Goal: Task Accomplishment & Management: Complete application form

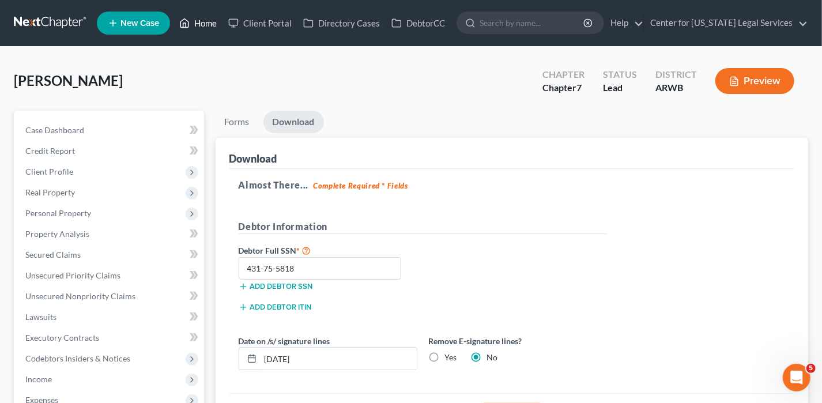
click at [198, 17] on link "Home" at bounding box center [198, 23] width 49 height 21
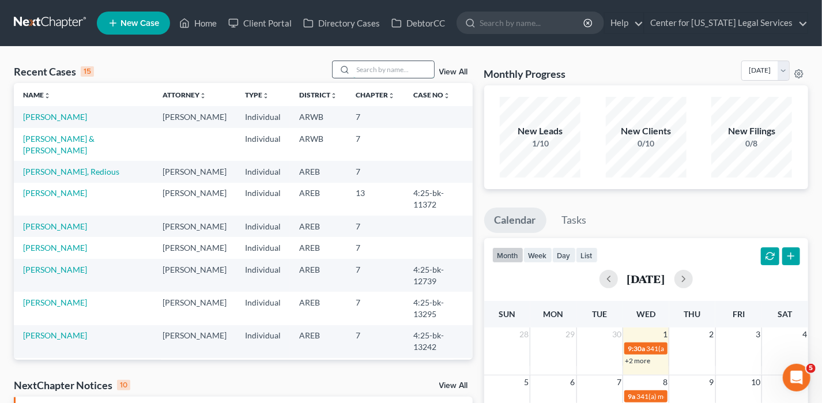
click at [385, 65] on input "search" at bounding box center [394, 69] width 81 height 17
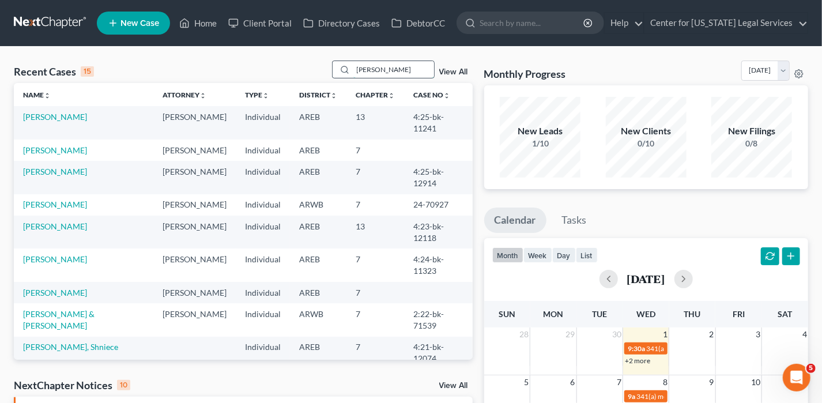
type input "[PERSON_NAME]"
click at [76, 145] on link "[PERSON_NAME]" at bounding box center [55, 150] width 64 height 10
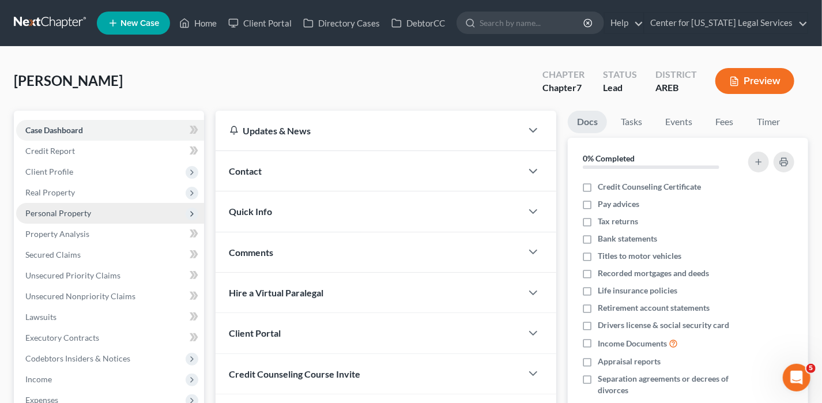
click at [62, 210] on span "Personal Property" at bounding box center [58, 213] width 66 height 10
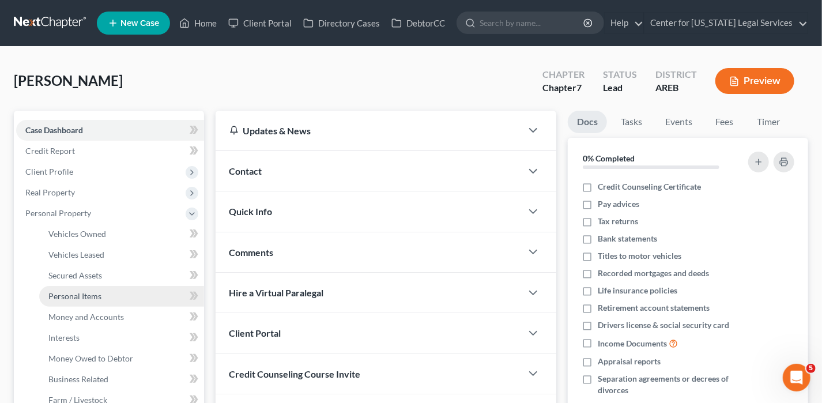
click at [72, 298] on span "Personal Items" at bounding box center [74, 296] width 53 height 10
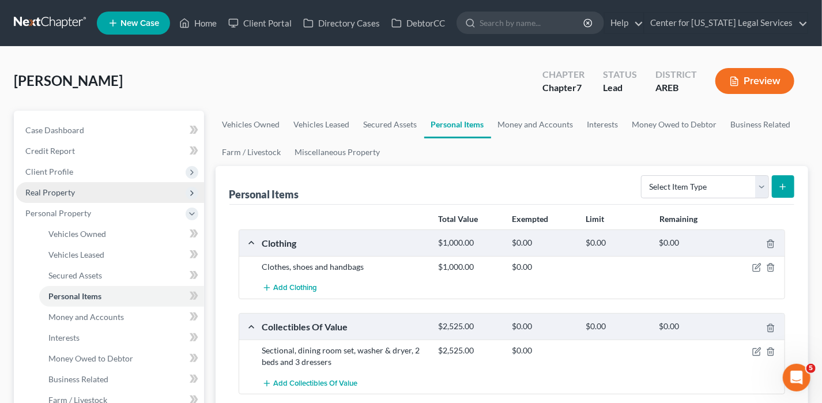
click at [65, 197] on span "Real Property" at bounding box center [110, 192] width 188 height 21
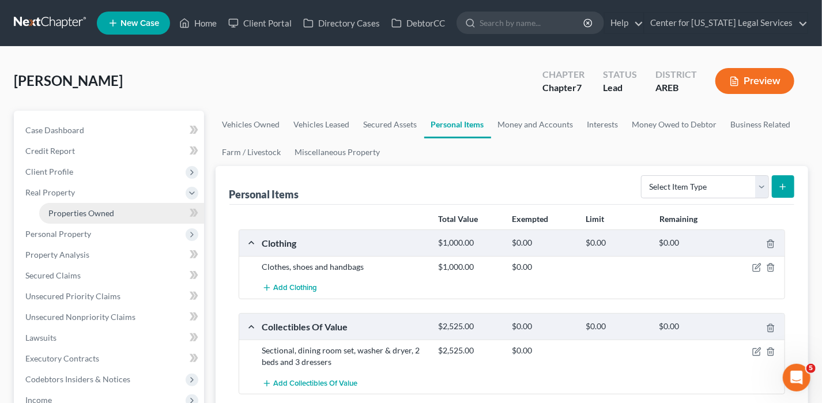
click at [69, 215] on span "Properties Owned" at bounding box center [81, 213] width 66 height 10
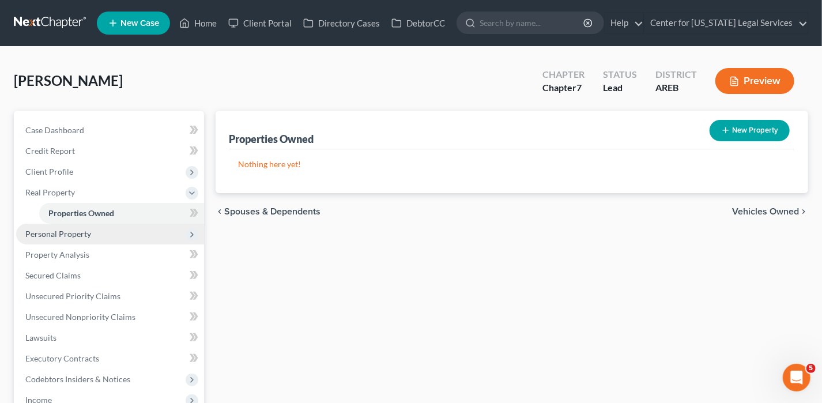
click at [74, 229] on span "Personal Property" at bounding box center [58, 234] width 66 height 10
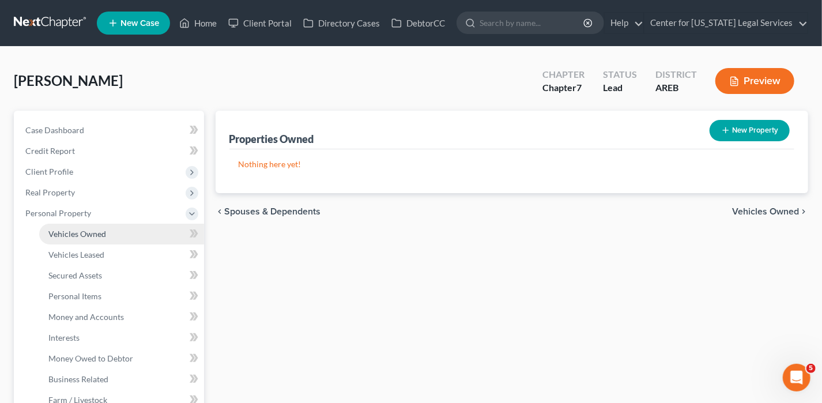
click at [85, 238] on span "Vehicles Owned" at bounding box center [77, 234] width 58 height 10
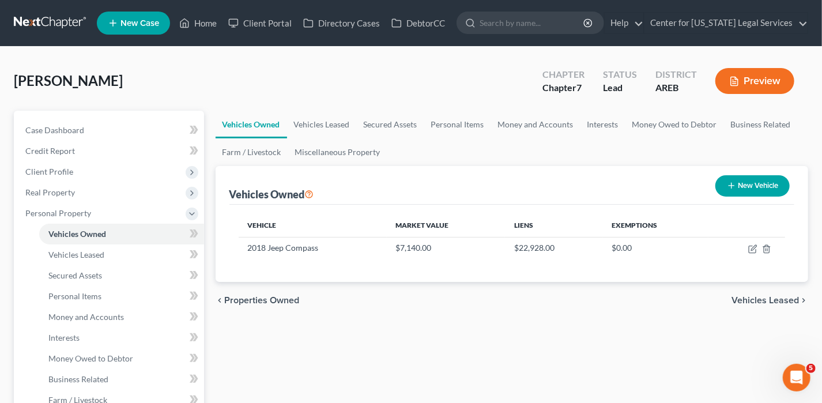
click at [788, 306] on div "chevron_left Properties Owned Vehicles Leased chevron_right" at bounding box center [512, 300] width 593 height 37
click at [788, 300] on span "Vehicles Leased" at bounding box center [765, 300] width 67 height 9
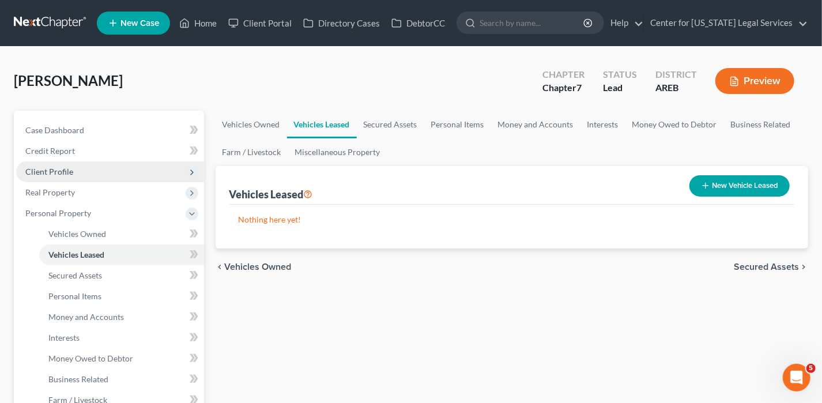
click at [55, 161] on span "Client Profile" at bounding box center [110, 171] width 188 height 21
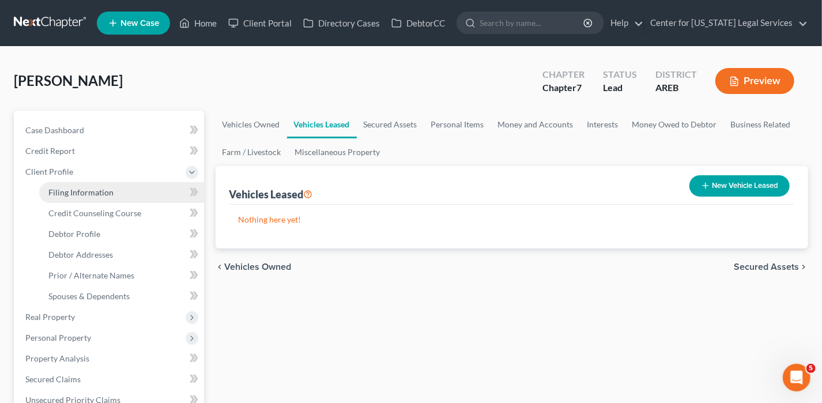
click at [103, 187] on span "Filing Information" at bounding box center [80, 192] width 65 height 10
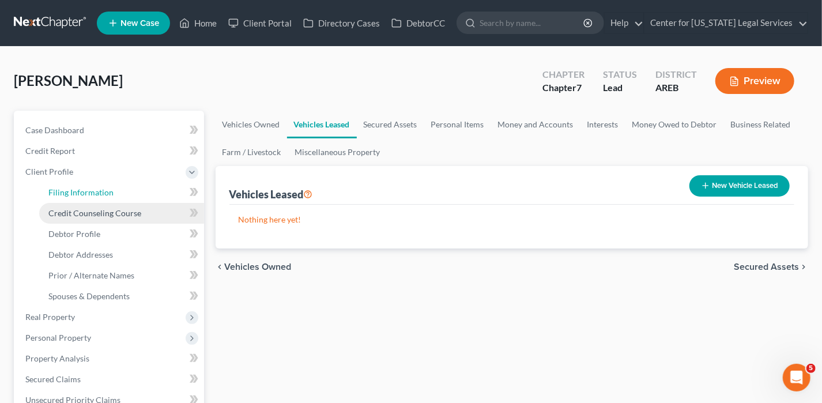
select select "1"
select select "0"
select select "5"
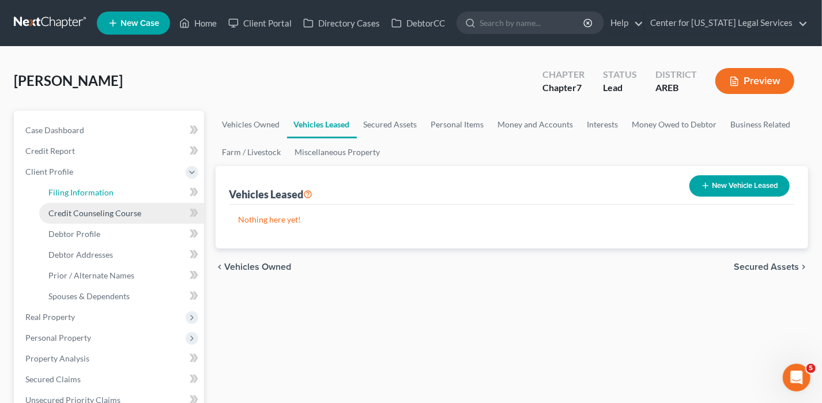
select select "2"
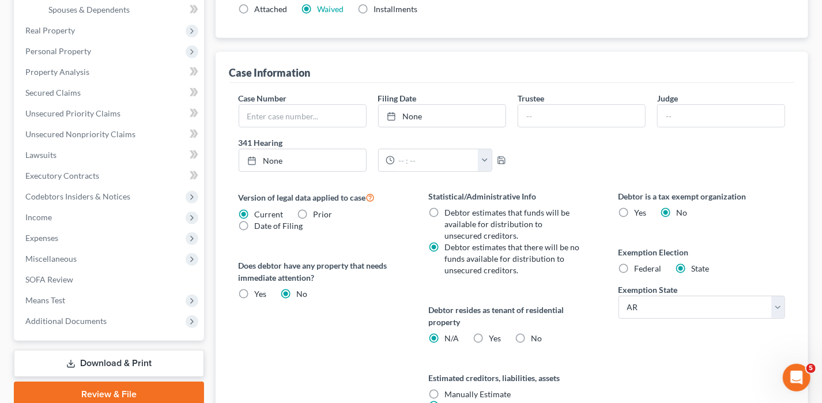
scroll to position [288, 0]
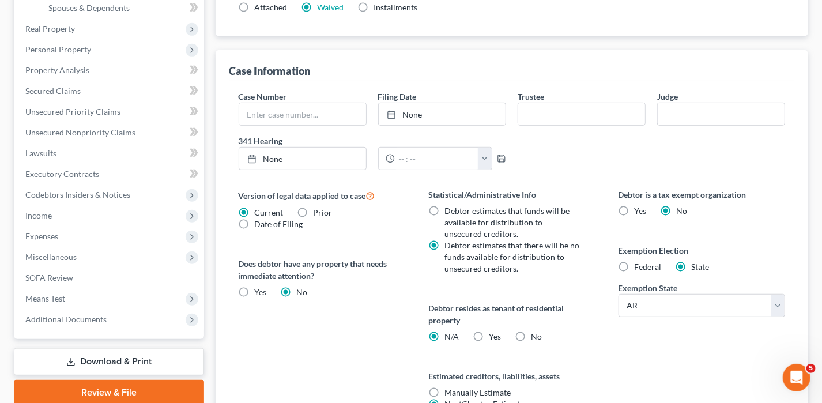
click at [644, 262] on span "Federal" at bounding box center [648, 267] width 27 height 10
click at [644, 262] on input "Federal" at bounding box center [643, 264] width 7 height 7
radio input "true"
radio input "false"
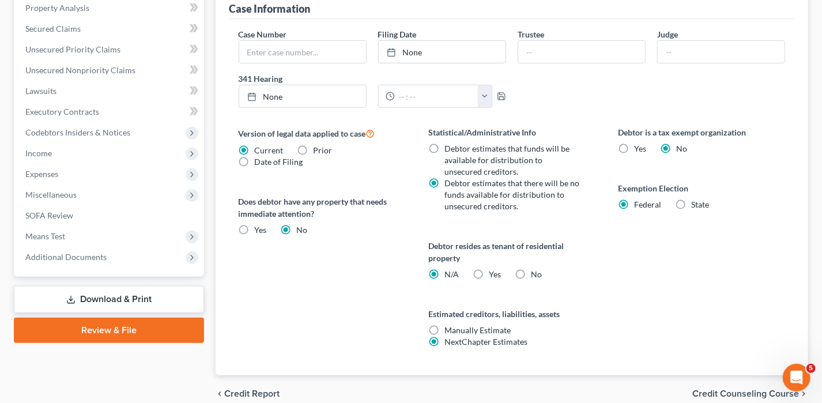
scroll to position [401, 0]
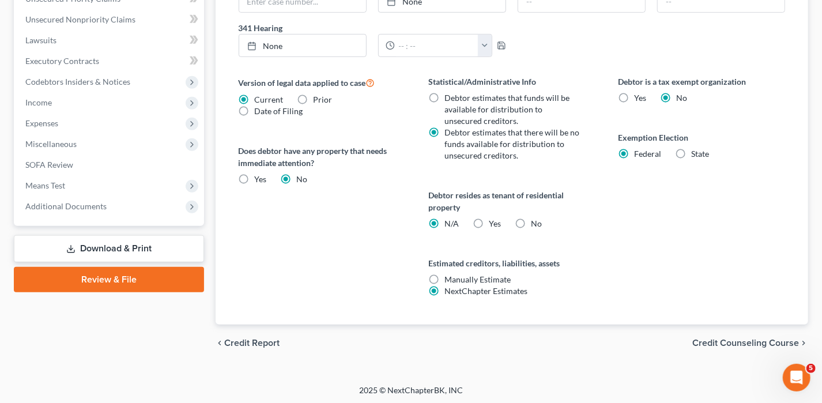
click at [531, 218] on label "No" at bounding box center [536, 224] width 11 height 12
click at [536, 218] on input "No" at bounding box center [539, 221] width 7 height 7
radio input "true"
drag, startPoint x: 435, startPoint y: 224, endPoint x: 469, endPoint y: 234, distance: 36.0
click at [445, 224] on label "N/A" at bounding box center [452, 224] width 14 height 12
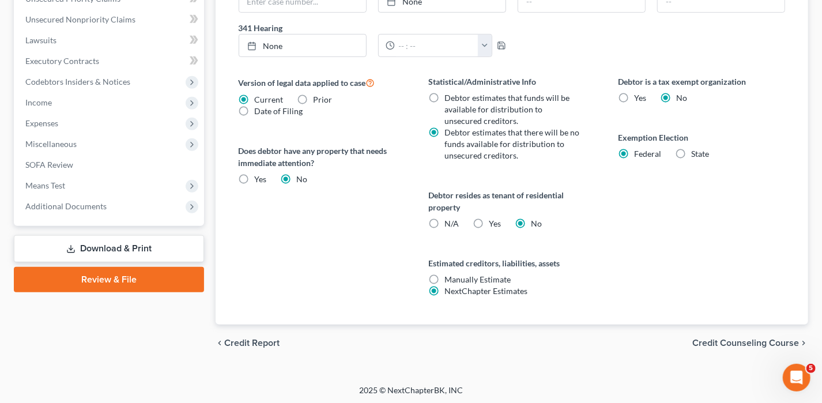
click at [449, 224] on input "N/A" at bounding box center [452, 221] width 7 height 7
radio input "true"
radio input "false"
click at [489, 223] on label "Yes Yes" at bounding box center [495, 224] width 12 height 12
click at [494, 223] on input "Yes Yes" at bounding box center [497, 221] width 7 height 7
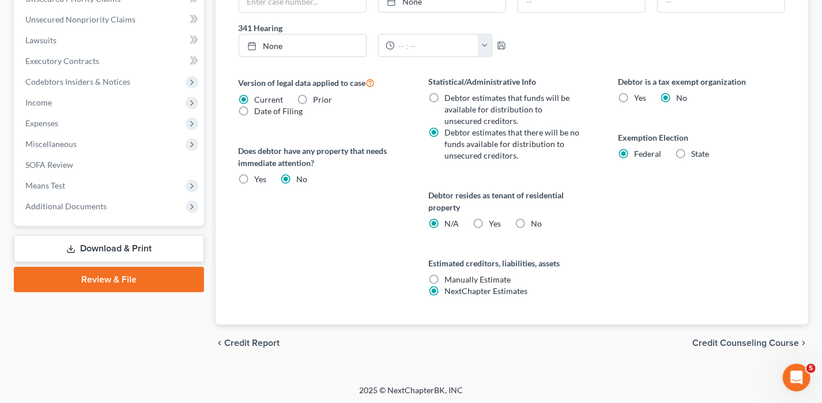
radio input "true"
radio input "false"
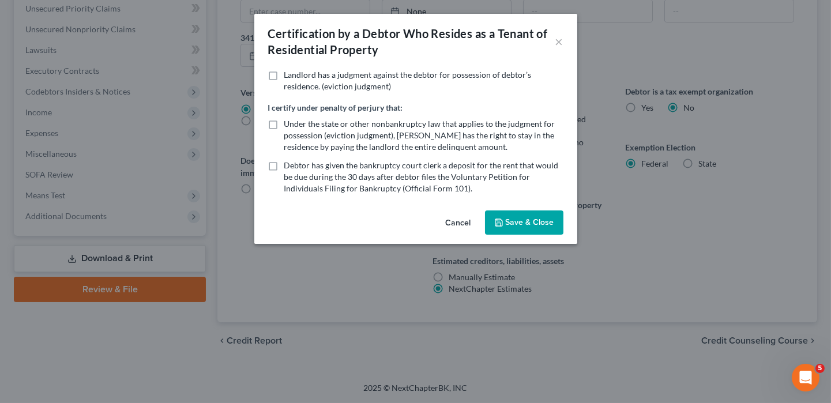
click at [546, 230] on button "Save & Close" at bounding box center [524, 222] width 78 height 24
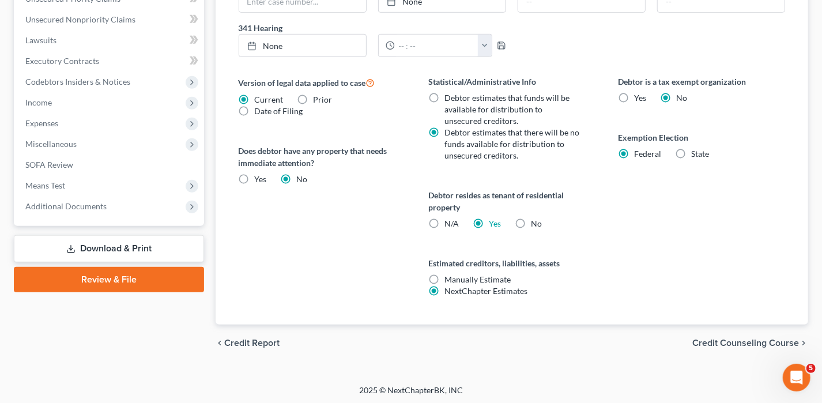
click at [736, 333] on div "chevron_left Credit Report Credit Counseling Course chevron_right" at bounding box center [512, 343] width 593 height 37
click at [736, 339] on span "Credit Counseling Course" at bounding box center [746, 343] width 107 height 9
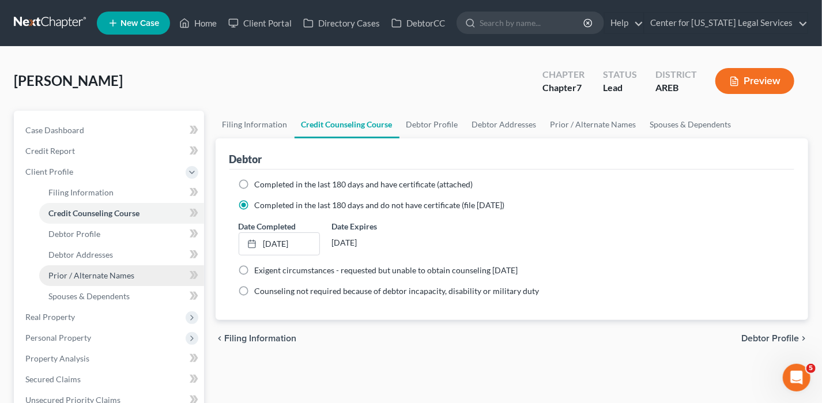
scroll to position [288, 0]
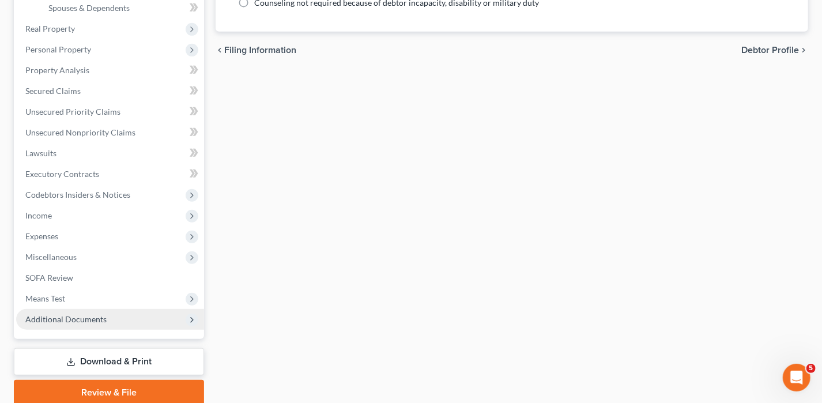
click at [102, 316] on span "Additional Documents" at bounding box center [65, 319] width 81 height 10
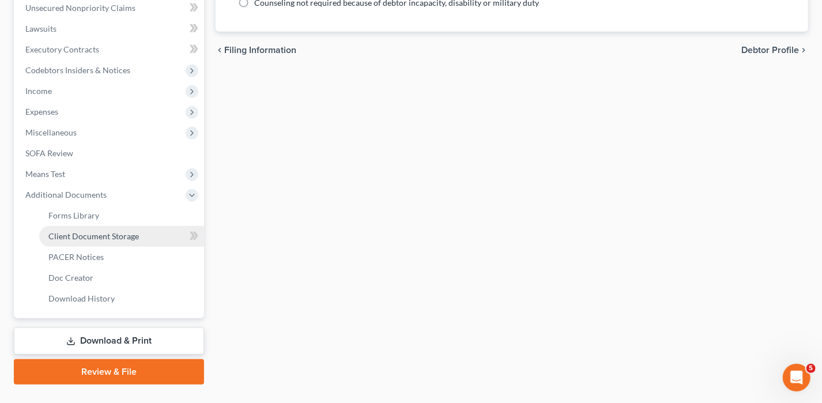
click at [114, 238] on span "Client Document Storage" at bounding box center [93, 236] width 91 height 10
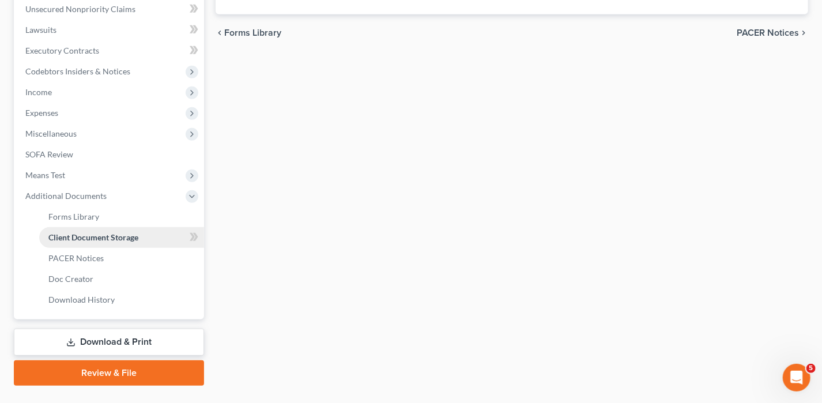
select select "0"
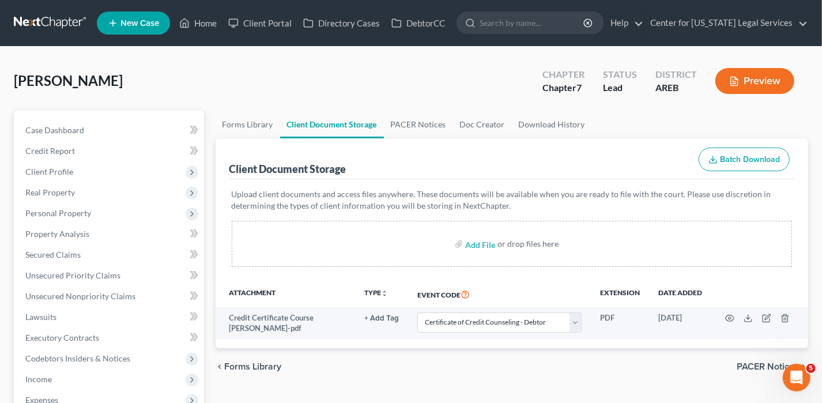
click at [393, 366] on div "chevron_left Forms Library PACER Notices chevron_right" at bounding box center [512, 366] width 593 height 37
click at [66, 168] on span "Client Profile" at bounding box center [49, 172] width 48 height 10
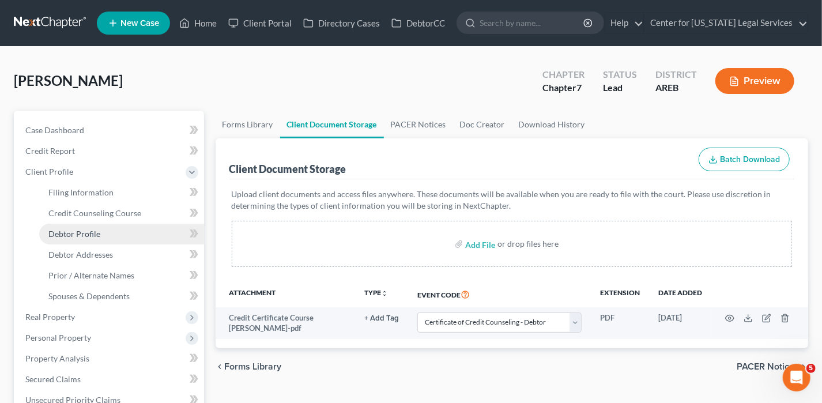
click at [89, 231] on span "Debtor Profile" at bounding box center [74, 234] width 52 height 10
select select "0"
select select "1"
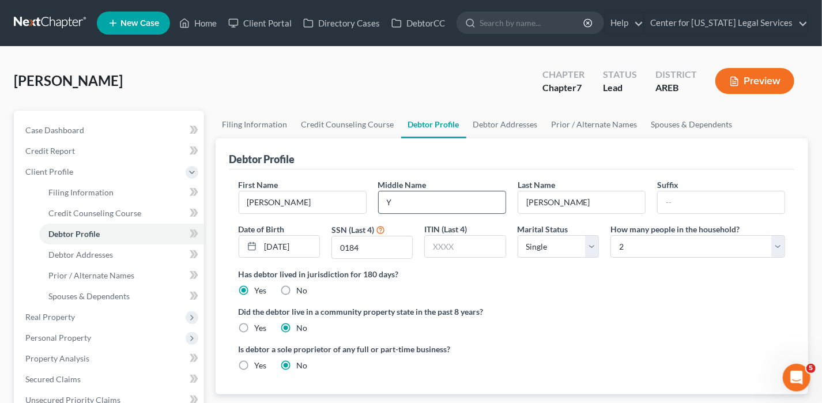
click at [418, 200] on input "Y" at bounding box center [442, 202] width 127 height 22
drag, startPoint x: 402, startPoint y: 220, endPoint x: 396, endPoint y: 198, distance: 22.7
click at [395, 198] on input "Y" at bounding box center [442, 202] width 127 height 22
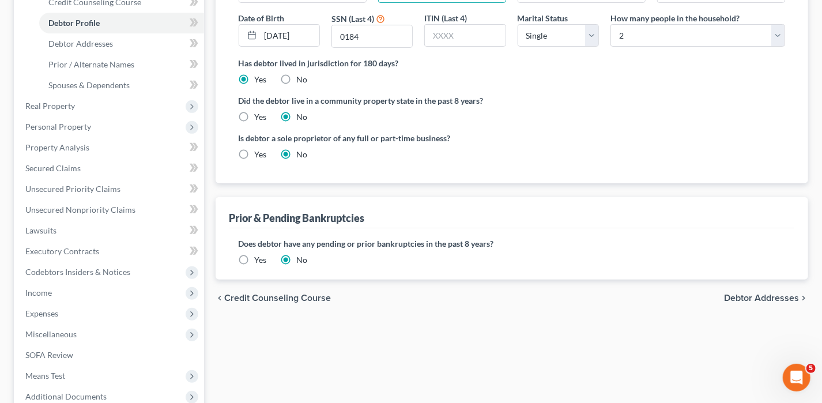
scroll to position [231, 0]
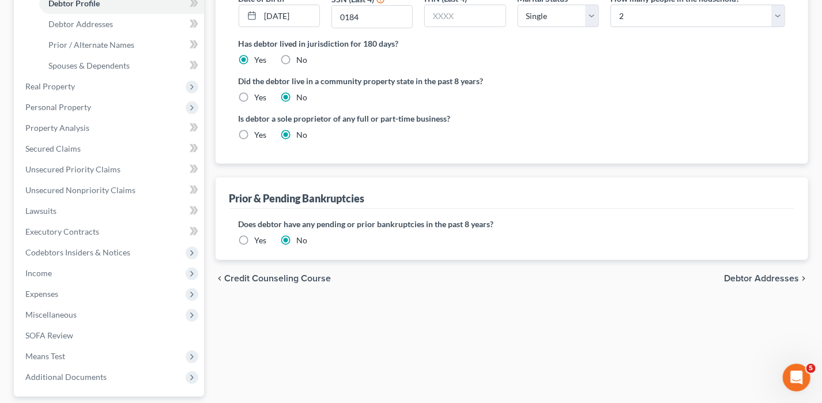
type input "Y."
click at [255, 240] on label "Yes" at bounding box center [261, 241] width 12 height 12
click at [260, 240] on input "Yes" at bounding box center [263, 238] width 7 height 7
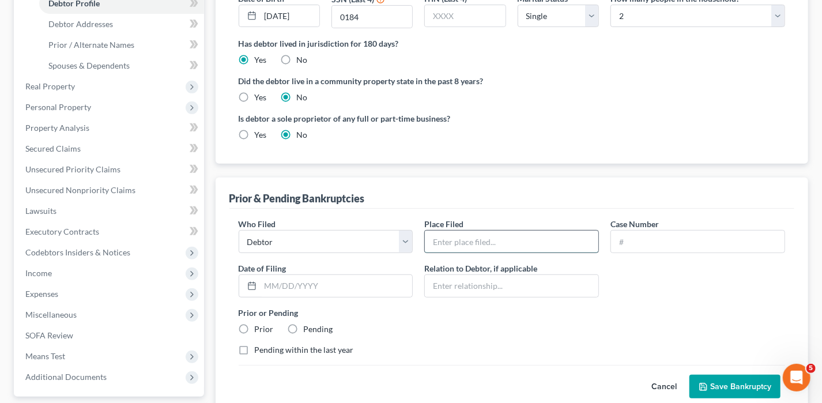
click at [522, 243] on input "text" at bounding box center [512, 242] width 174 height 22
type input "[GEOGRAPHIC_DATA][US_STATE]"
click at [626, 242] on input "text" at bounding box center [698, 242] width 174 height 22
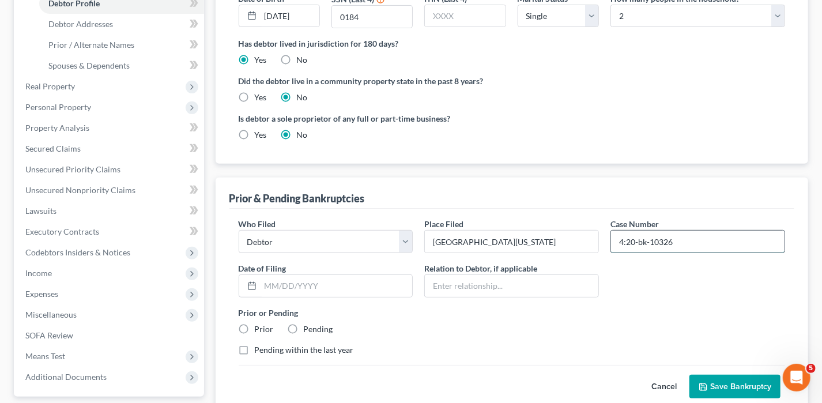
type input "4:20-bk-10326"
type input "[DATE]"
click at [255, 324] on label "Prior" at bounding box center [264, 330] width 19 height 12
click at [260, 324] on input "Prior" at bounding box center [263, 327] width 7 height 7
radio input "true"
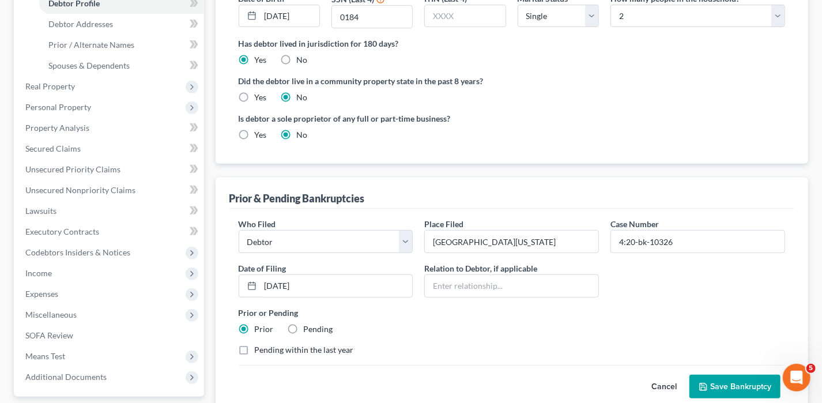
click at [743, 383] on button "Save Bankruptcy" at bounding box center [735, 387] width 91 height 24
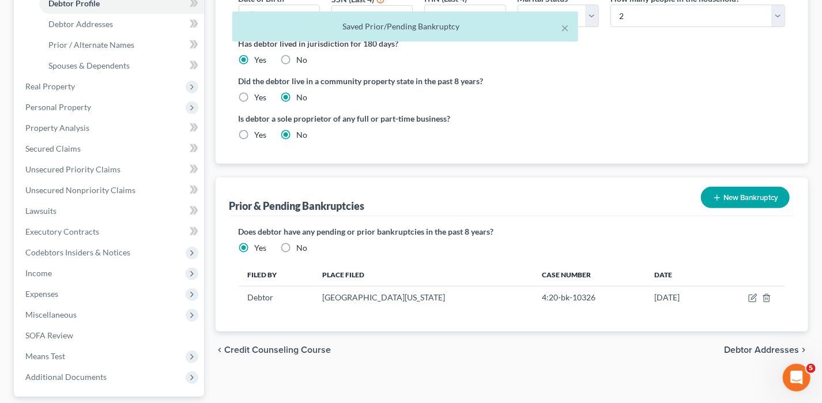
click at [784, 345] on span "Debtor Addresses" at bounding box center [761, 349] width 75 height 9
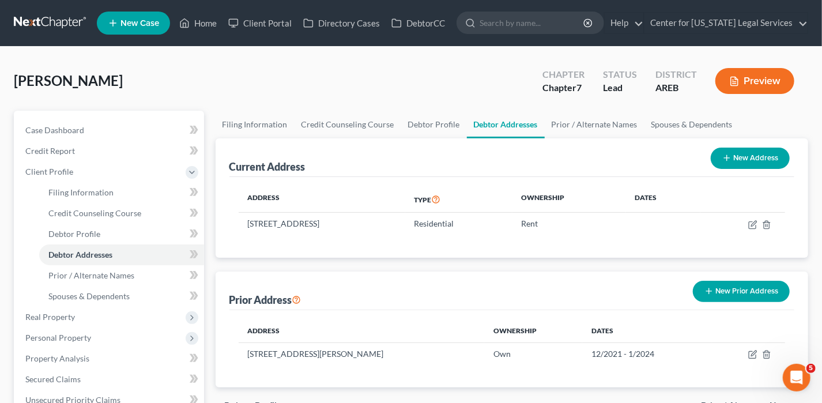
scroll to position [58, 0]
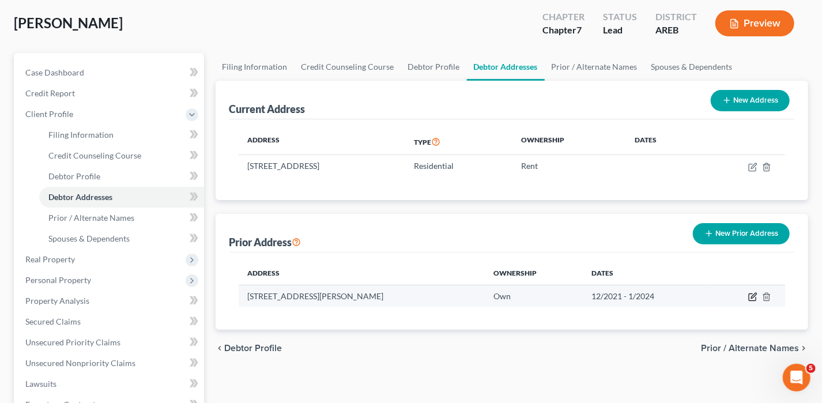
click at [751, 299] on icon "button" at bounding box center [752, 297] width 7 height 7
select select "2"
select select "59"
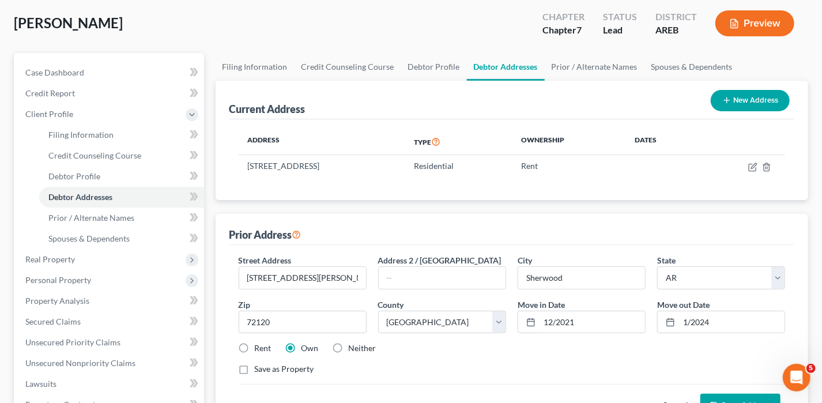
click at [259, 347] on label "Rent" at bounding box center [263, 349] width 17 height 12
click at [260, 347] on input "Rent" at bounding box center [263, 346] width 7 height 7
radio input "true"
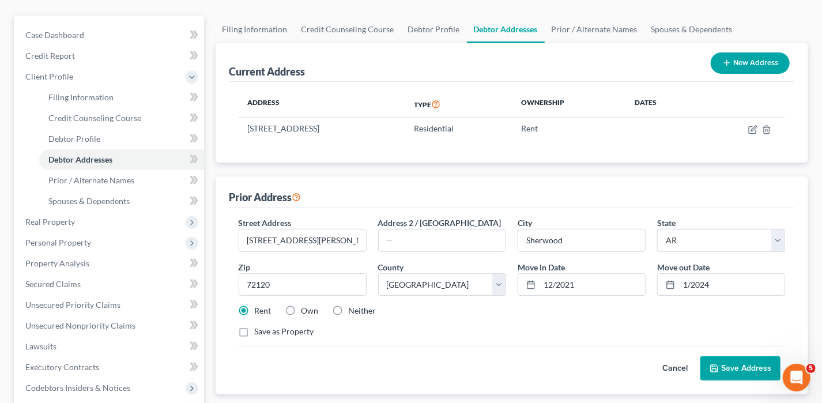
scroll to position [115, 0]
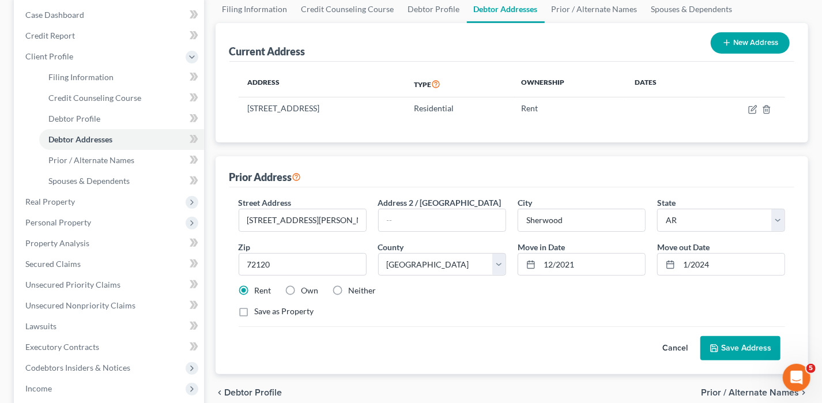
click at [739, 355] on button "Save Address" at bounding box center [741, 348] width 80 height 24
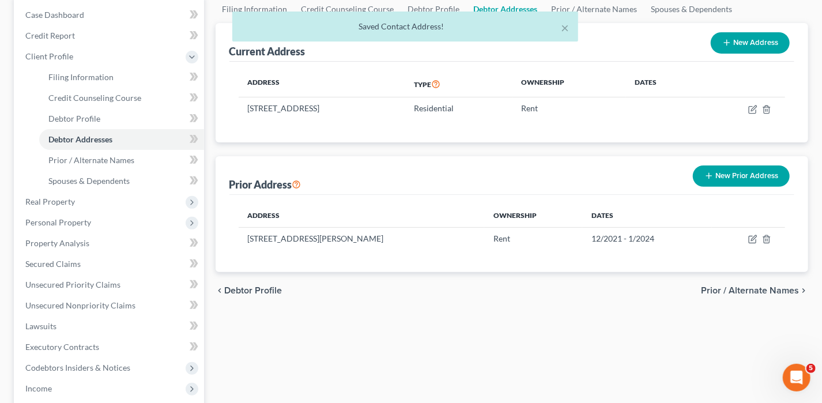
click at [741, 287] on span "Prior / Alternate Names" at bounding box center [750, 290] width 98 height 9
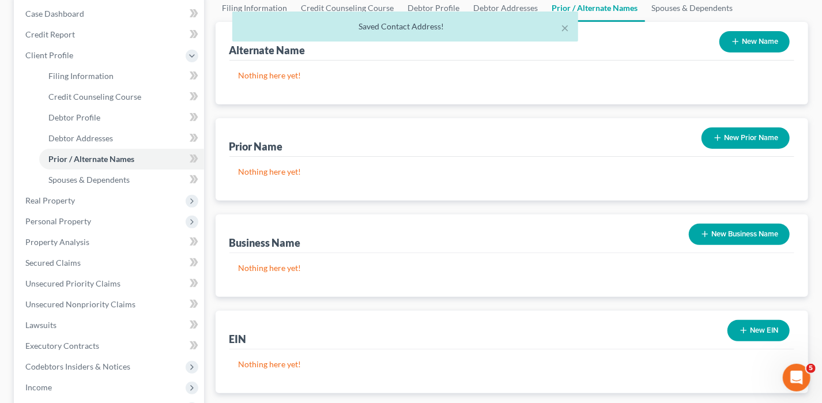
scroll to position [288, 0]
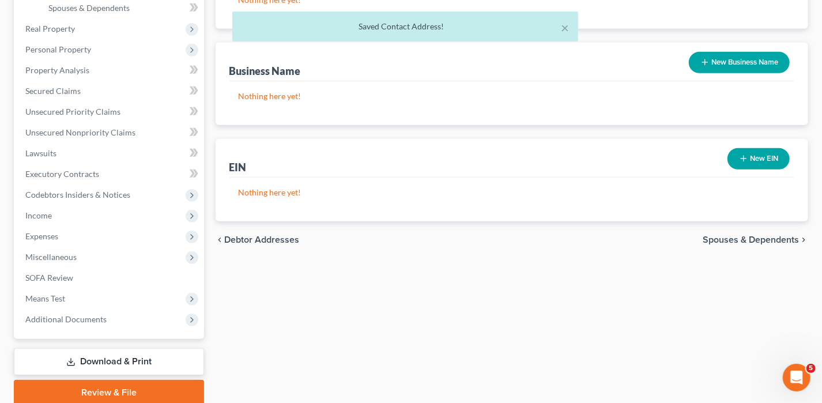
click at [733, 242] on span "Spouses & Dependents" at bounding box center [751, 239] width 96 height 9
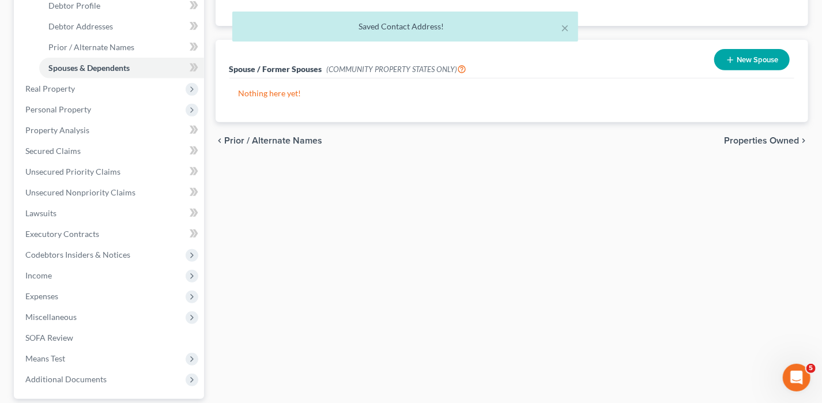
scroll to position [231, 0]
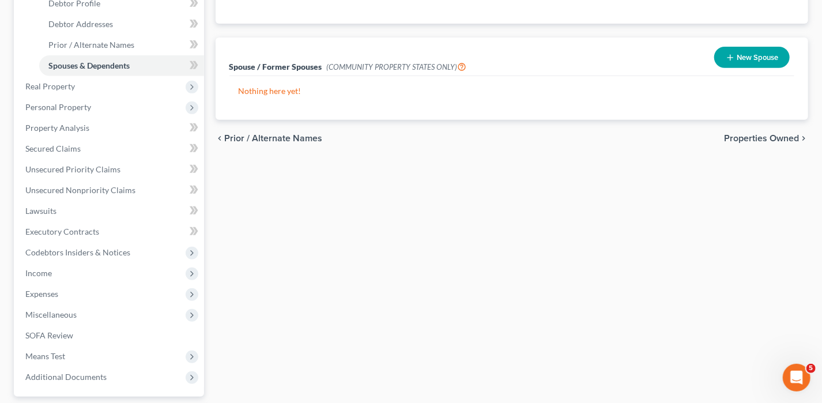
click at [762, 136] on span "Properties Owned" at bounding box center [761, 138] width 75 height 9
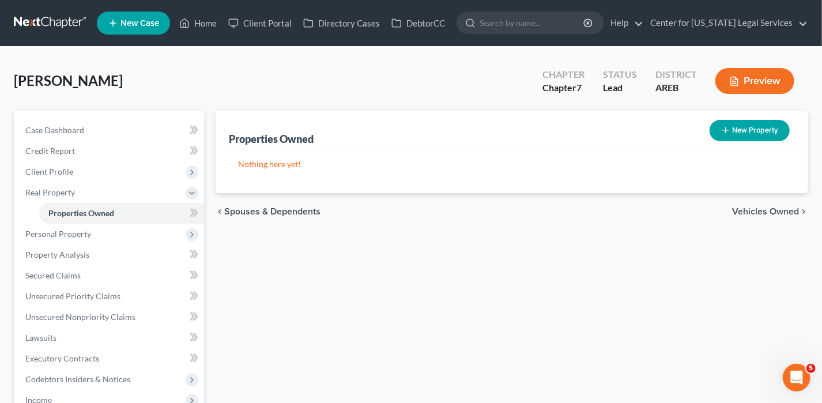
click at [768, 207] on span "Vehicles Owned" at bounding box center [765, 211] width 67 height 9
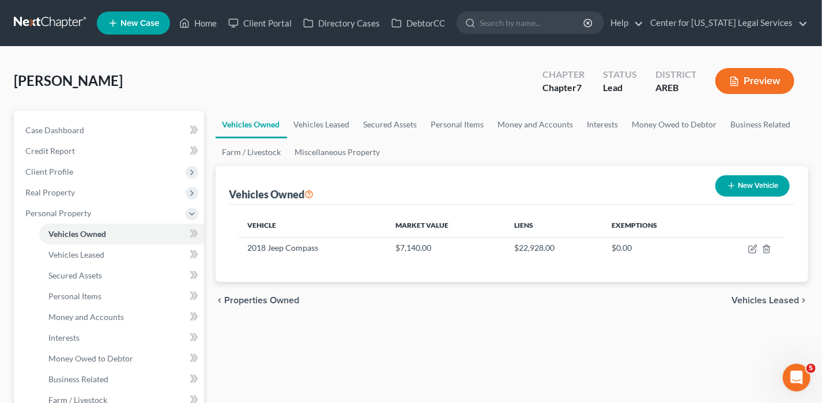
scroll to position [58, 0]
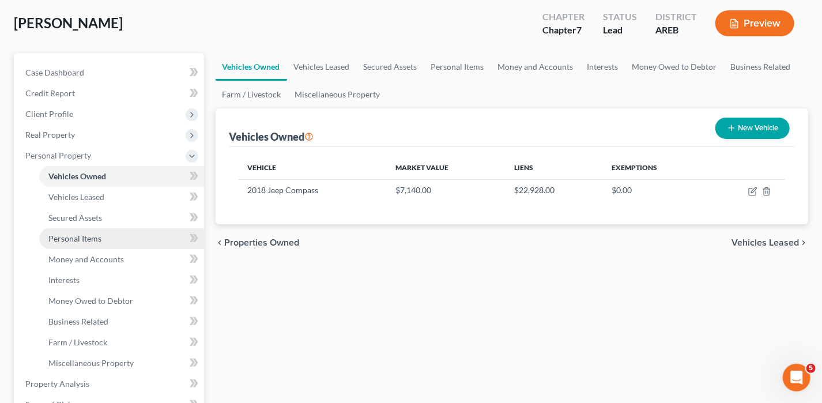
click at [76, 231] on link "Personal Items" at bounding box center [121, 238] width 165 height 21
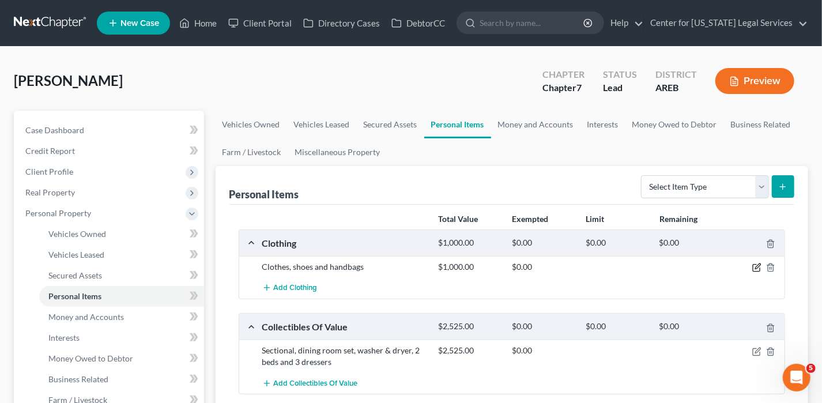
click at [758, 266] on icon "button" at bounding box center [757, 267] width 9 height 9
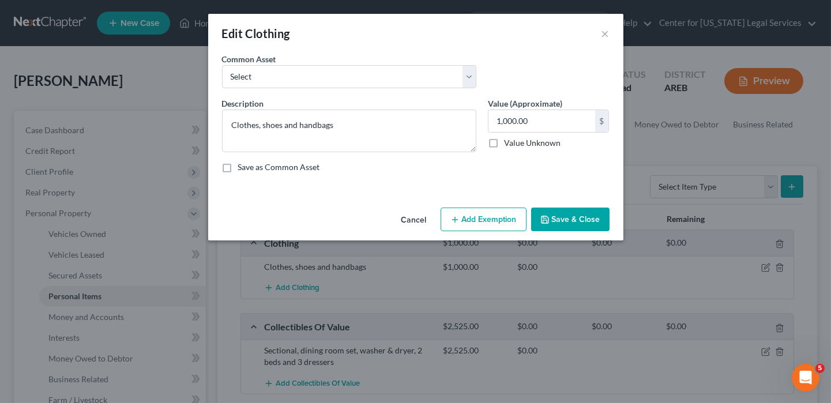
click at [505, 215] on button "Add Exemption" at bounding box center [484, 220] width 86 height 24
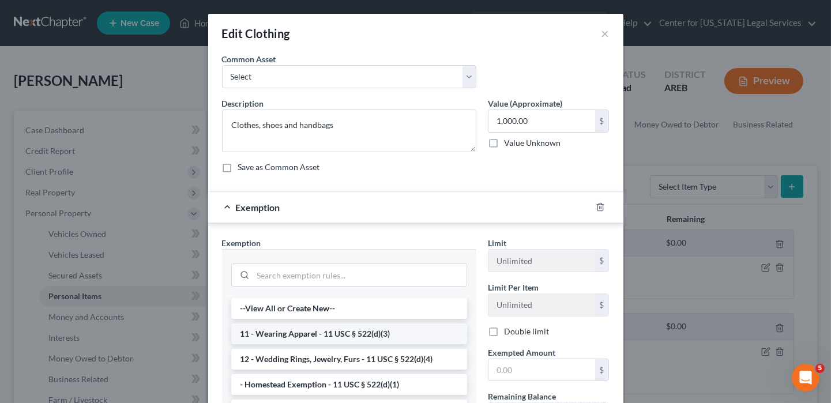
click at [299, 334] on li "11 - Wearing Apparel - 11 USC § 522(d)(3)" at bounding box center [349, 334] width 236 height 21
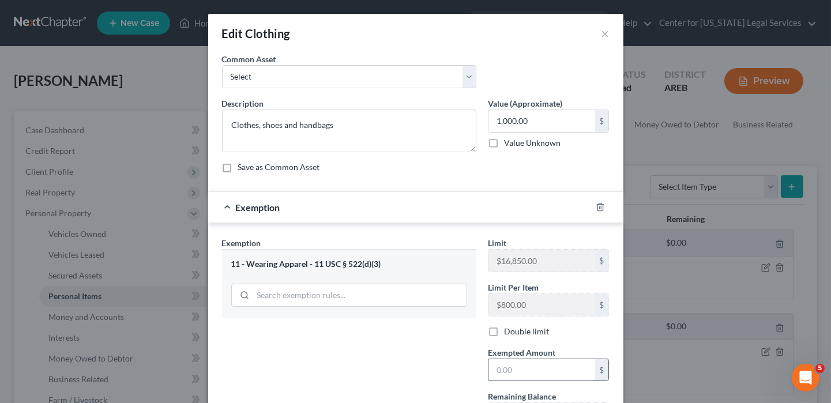
click at [505, 373] on input "text" at bounding box center [541, 370] width 107 height 22
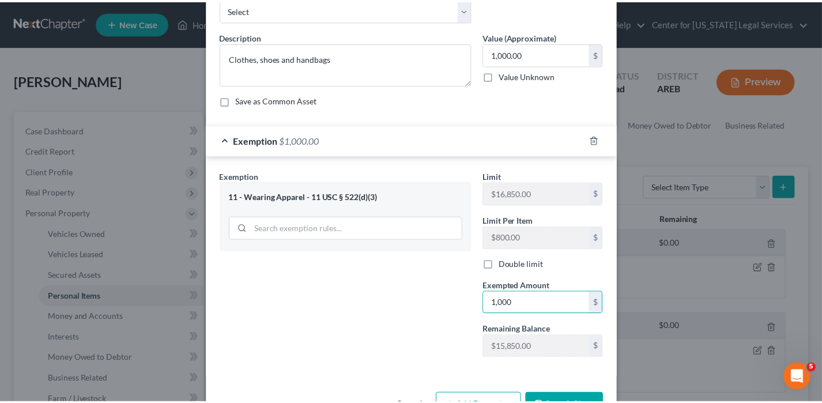
scroll to position [103, 0]
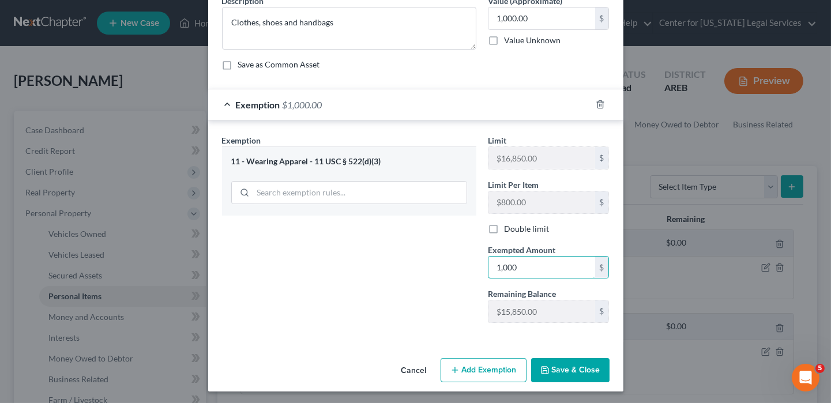
type input "1,000"
click at [573, 362] on button "Save & Close" at bounding box center [570, 370] width 78 height 24
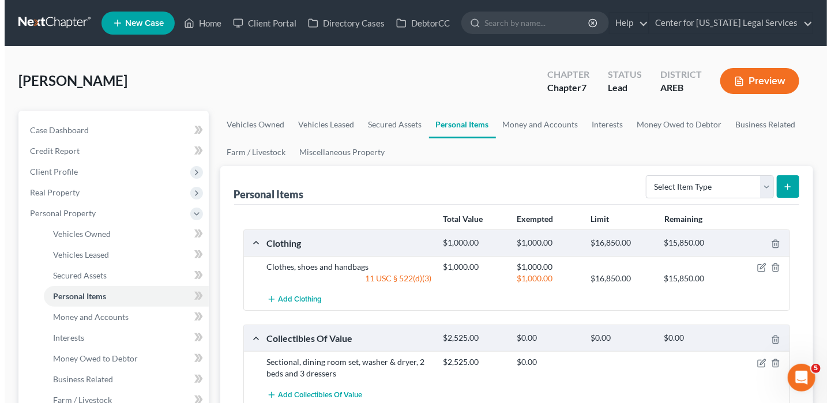
scroll to position [115, 0]
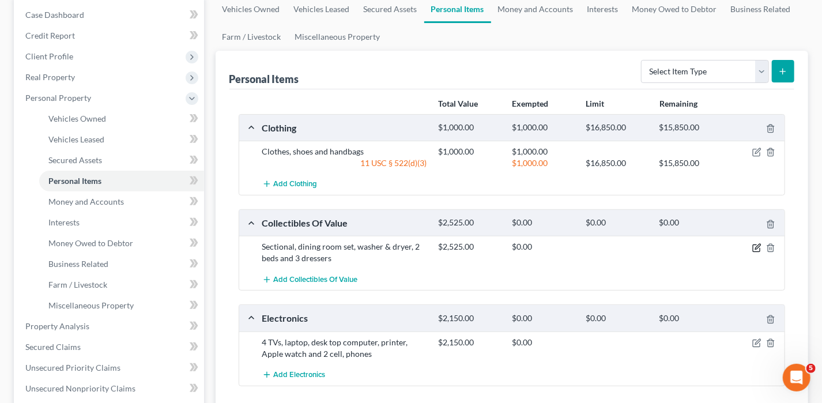
click at [753, 245] on icon "button" at bounding box center [757, 247] width 9 height 9
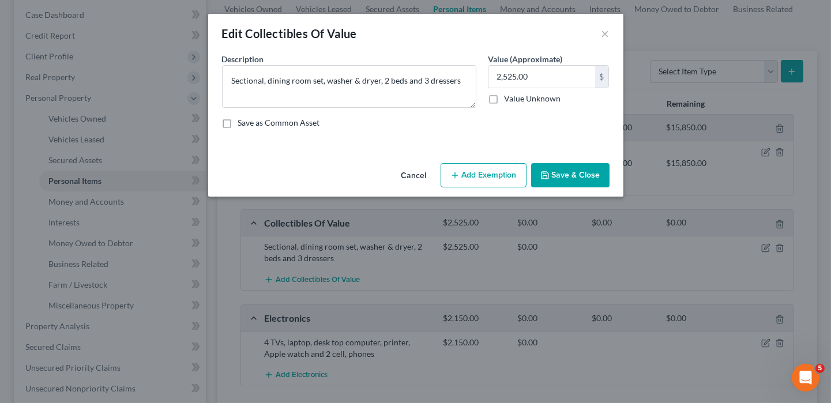
click at [469, 171] on button "Add Exemption" at bounding box center [484, 175] width 86 height 24
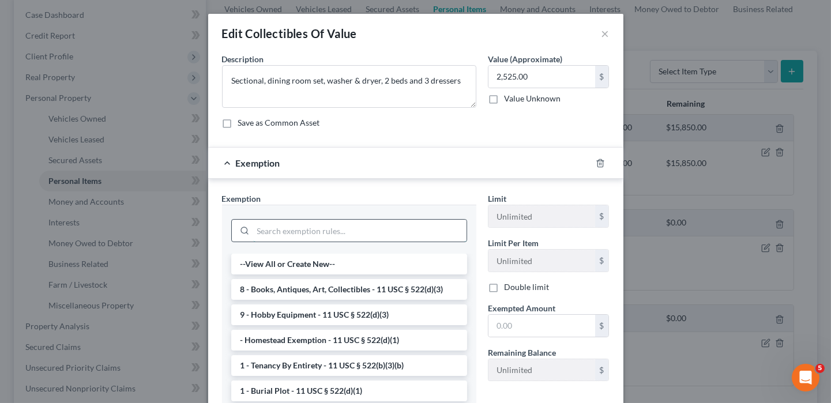
click at [285, 231] on input "search" at bounding box center [359, 231] width 213 height 22
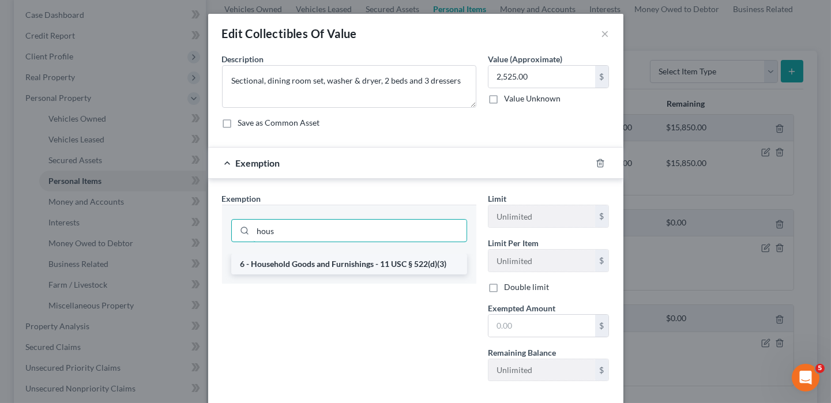
type input "hous"
click at [288, 254] on li "6 - Household Goods and Furnishings - 11 USC § 522(d)(3)" at bounding box center [349, 264] width 236 height 21
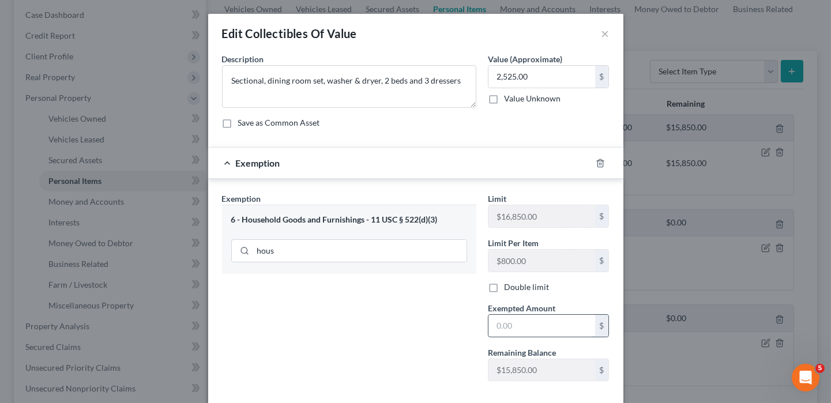
click at [524, 330] on input "text" at bounding box center [541, 326] width 107 height 22
type input "2,525"
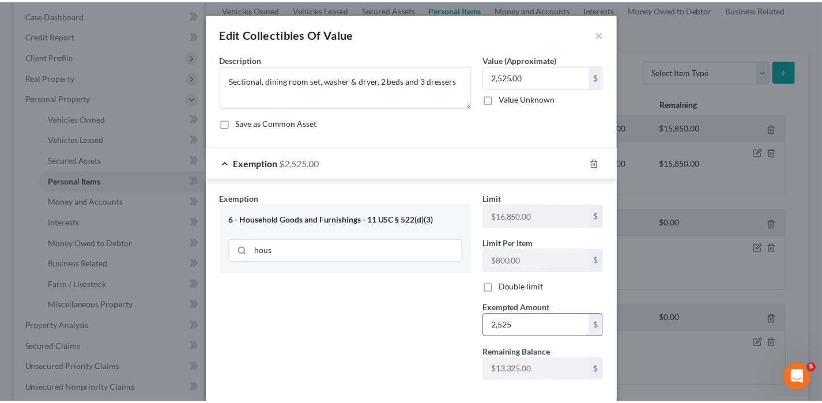
scroll to position [58, 0]
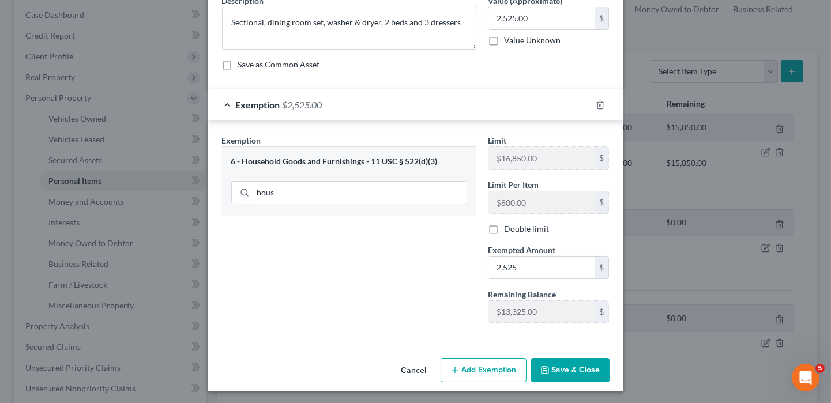
click at [582, 378] on button "Save & Close" at bounding box center [570, 370] width 78 height 24
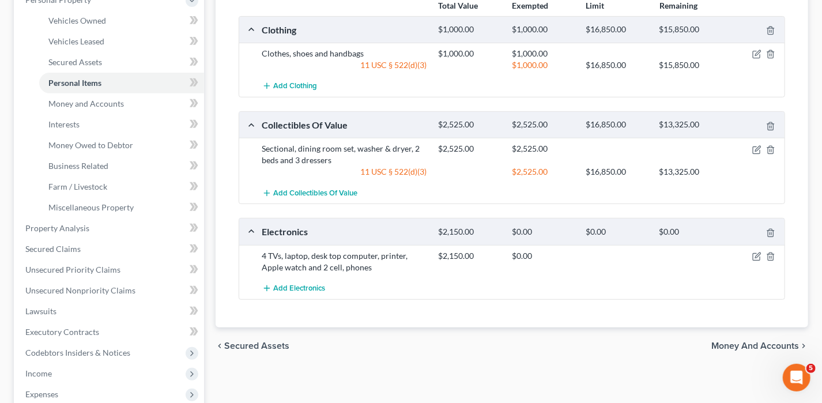
scroll to position [231, 0]
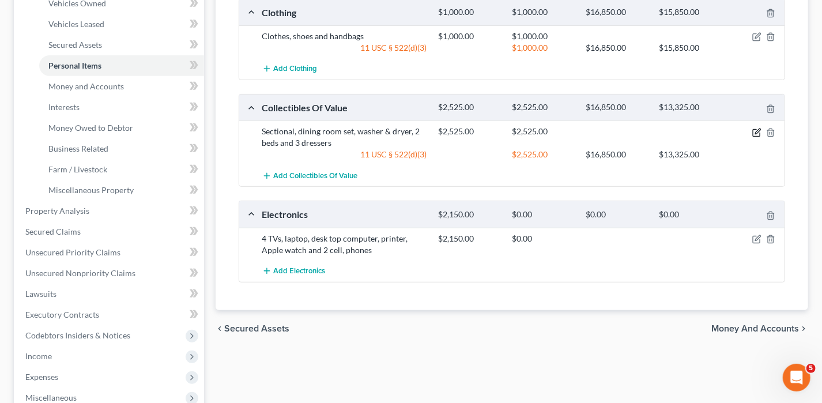
click at [756, 129] on icon "button" at bounding box center [757, 132] width 9 height 9
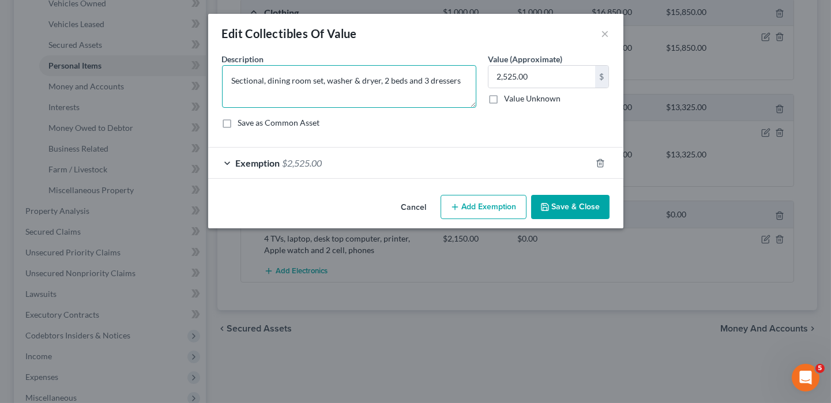
drag, startPoint x: 460, startPoint y: 77, endPoint x: 159, endPoint y: 62, distance: 302.0
click at [159, 62] on div "Edit Collectibles Of Value × An exemption set must first be selected from the F…" at bounding box center [415, 201] width 831 height 403
drag, startPoint x: 168, startPoint y: 69, endPoint x: 285, endPoint y: 77, distance: 117.9
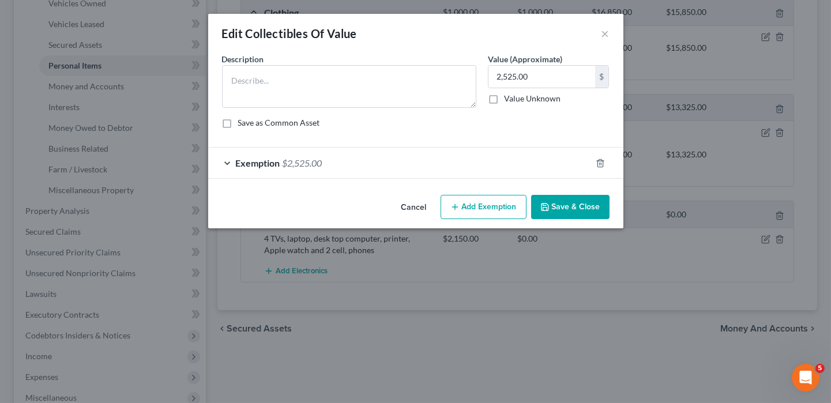
click at [557, 203] on button "Save & Close" at bounding box center [570, 207] width 78 height 24
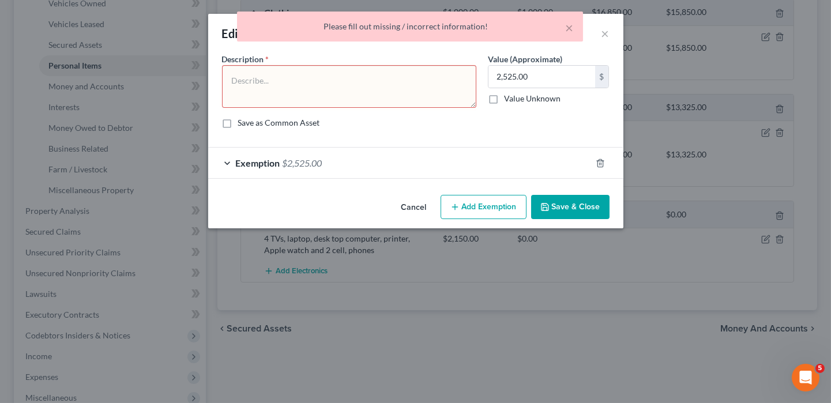
click at [560, 172] on div "Exemption $2,525.00" at bounding box center [399, 163] width 383 height 31
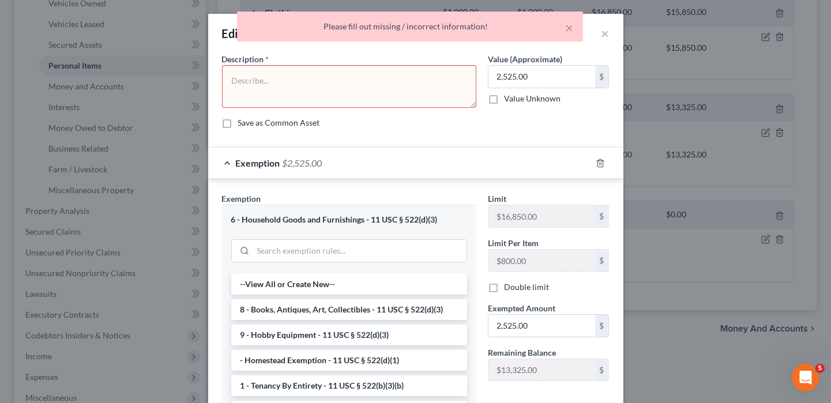
click at [602, 164] on div at bounding box center [607, 163] width 32 height 18
click at [596, 162] on icon "button" at bounding box center [600, 163] width 9 height 9
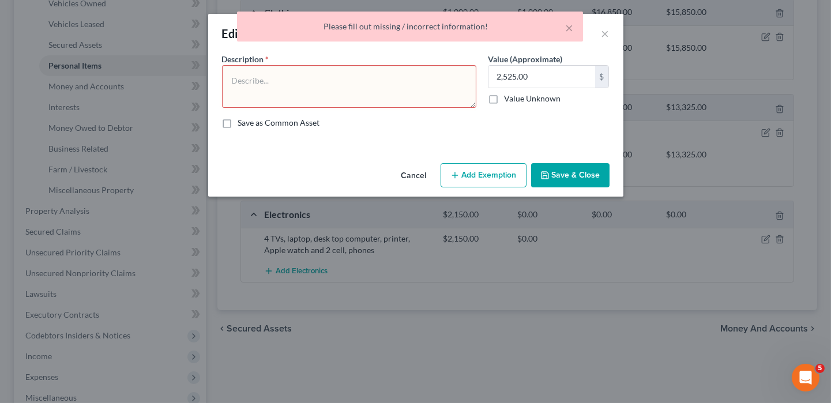
click at [606, 37] on div "× Please fill out missing / incorrect information!" at bounding box center [409, 30] width 831 height 36
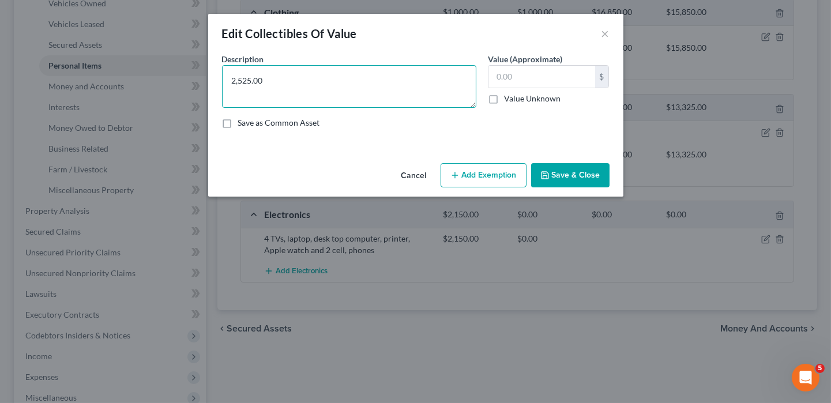
type textarea "2,525.00"
click at [423, 179] on button "Cancel" at bounding box center [414, 175] width 44 height 23
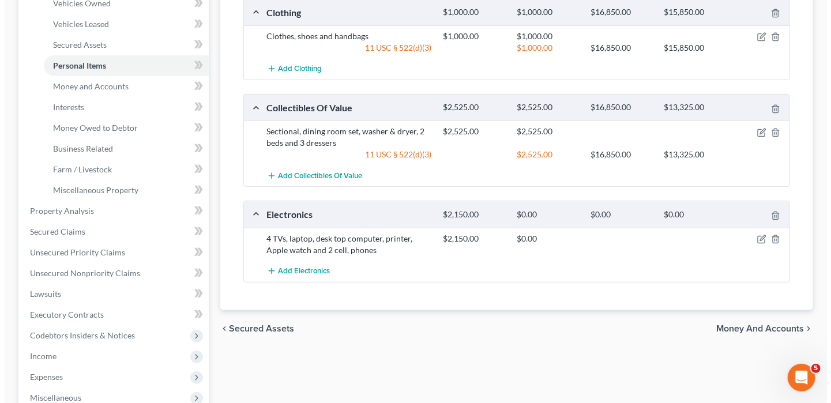
scroll to position [173, 0]
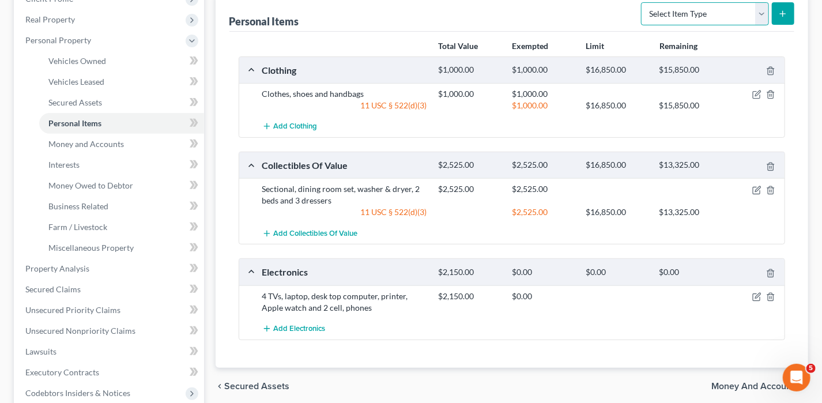
click at [723, 14] on select "Select Item Type Clothing Collectibles Of Value Electronics Firearms Household …" at bounding box center [705, 13] width 128 height 23
select select "household_goods"
click at [643, 2] on select "Select Item Type Clothing Collectibles Of Value Electronics Firearms Household …" at bounding box center [705, 13] width 128 height 23
click at [777, 15] on button "submit" at bounding box center [783, 13] width 22 height 22
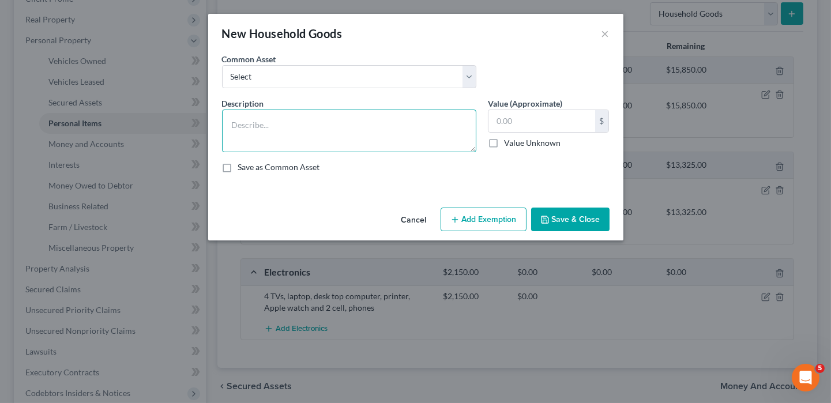
drag, startPoint x: 322, startPoint y: 66, endPoint x: 280, endPoint y: 130, distance: 76.6
paste textarea "Sectional, dining room set, washer & dryer, 2 beds and 3 dressers"
type textarea "Sectional, dining room set, washer & dryer, 2 beds and 3 dressers"
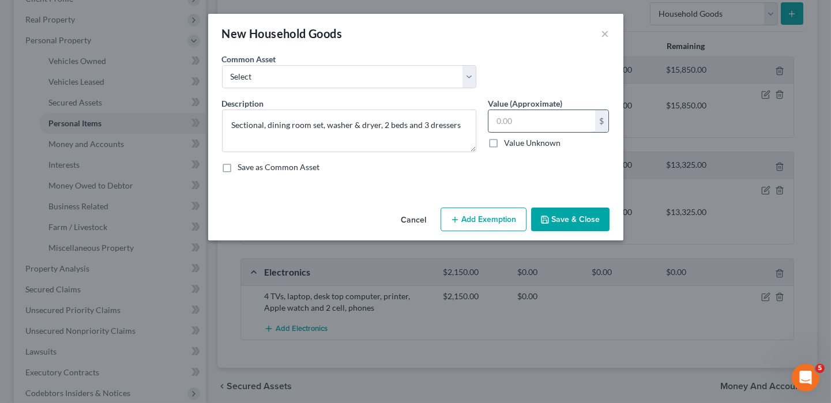
click at [505, 119] on input "text" at bounding box center [541, 121] width 107 height 22
type input "2,525"
click at [508, 221] on button "Add Exemption" at bounding box center [484, 220] width 86 height 24
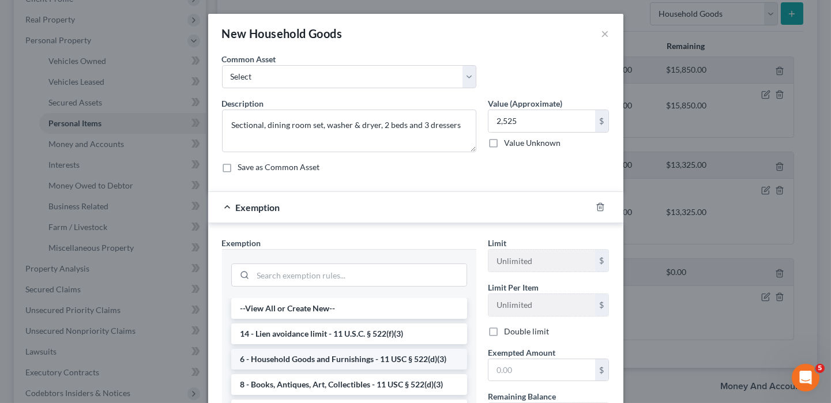
click at [351, 355] on li "6 - Household Goods and Furnishings - 11 USC § 522(d)(3)" at bounding box center [349, 359] width 236 height 21
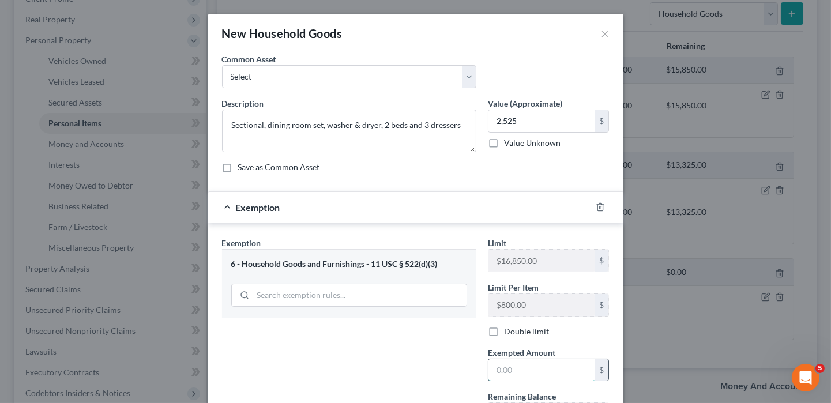
click at [503, 372] on input "text" at bounding box center [541, 370] width 107 height 22
click at [503, 372] on input "2552" at bounding box center [541, 370] width 107 height 22
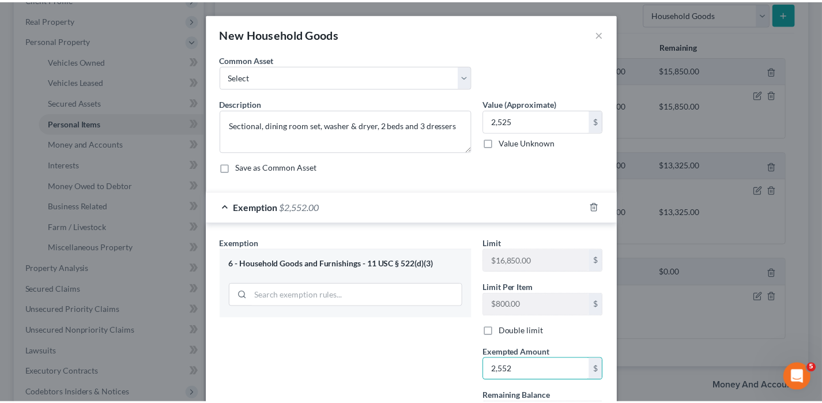
scroll to position [103, 0]
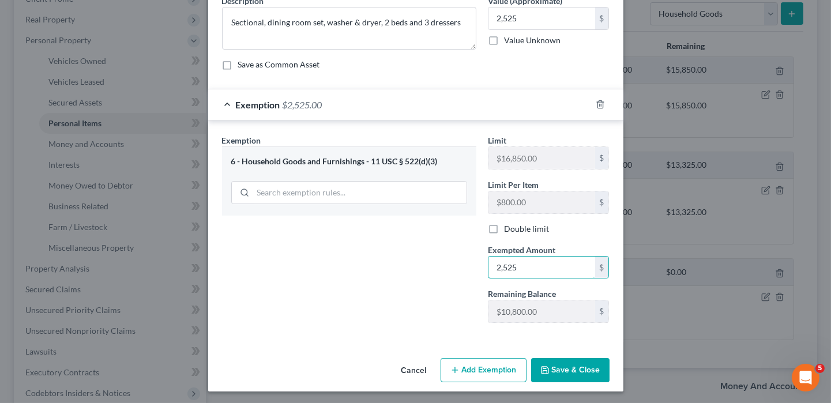
type input "2,525"
click at [582, 377] on button "Save & Close" at bounding box center [570, 370] width 78 height 24
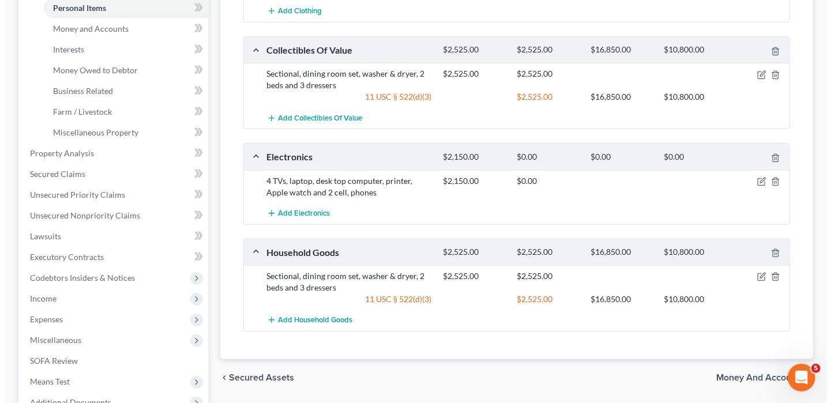
scroll to position [173, 0]
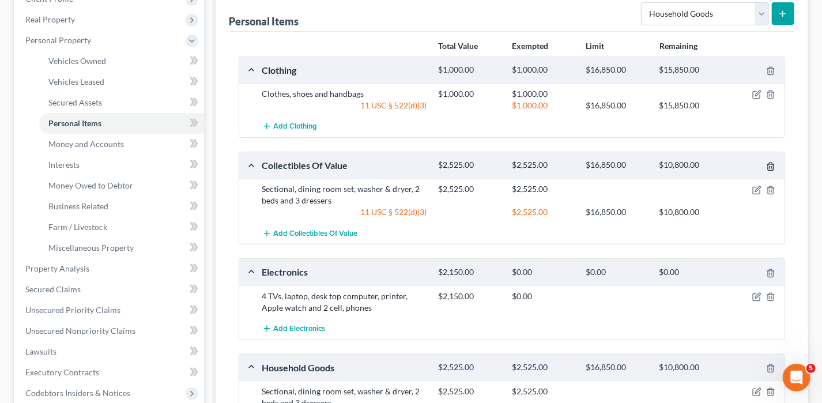
click at [771, 164] on polyline "button" at bounding box center [771, 164] width 7 height 0
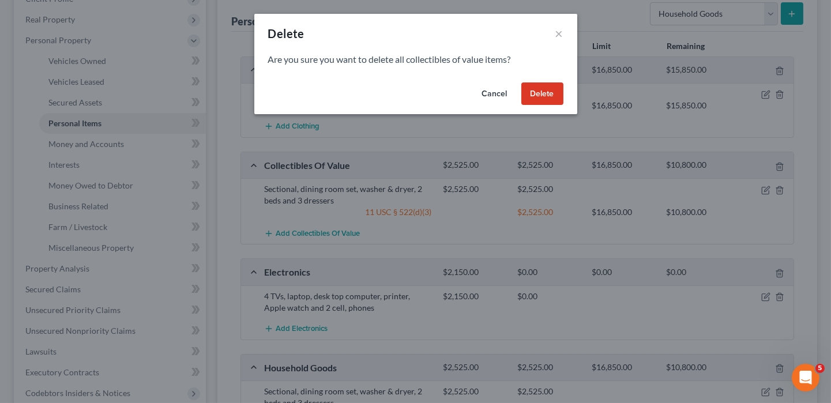
click at [554, 95] on button "Delete" at bounding box center [542, 93] width 42 height 23
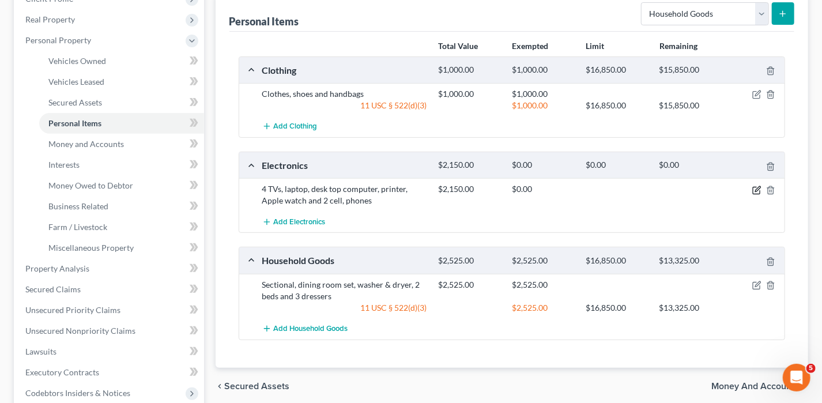
click at [755, 186] on icon "button" at bounding box center [757, 190] width 9 height 9
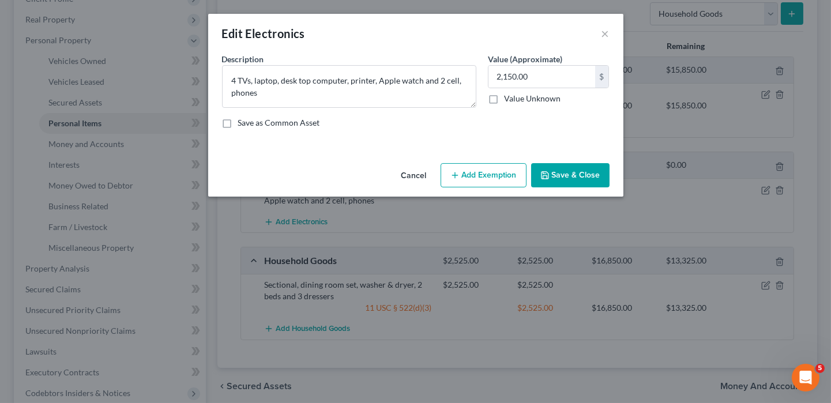
click at [484, 175] on button "Add Exemption" at bounding box center [484, 175] width 86 height 24
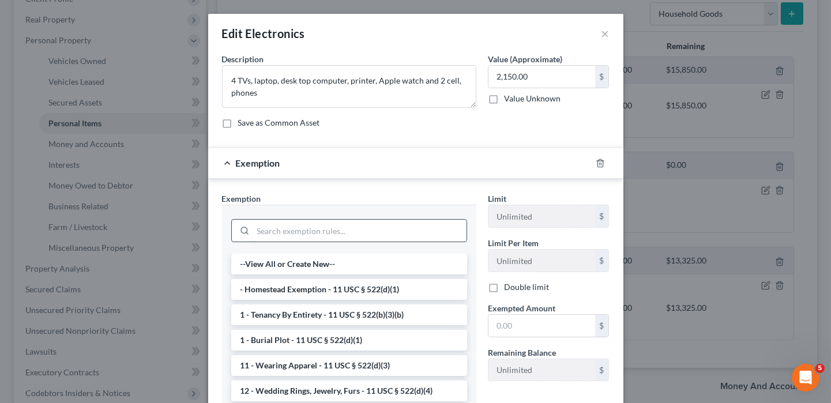
click at [328, 223] on input "search" at bounding box center [359, 231] width 213 height 22
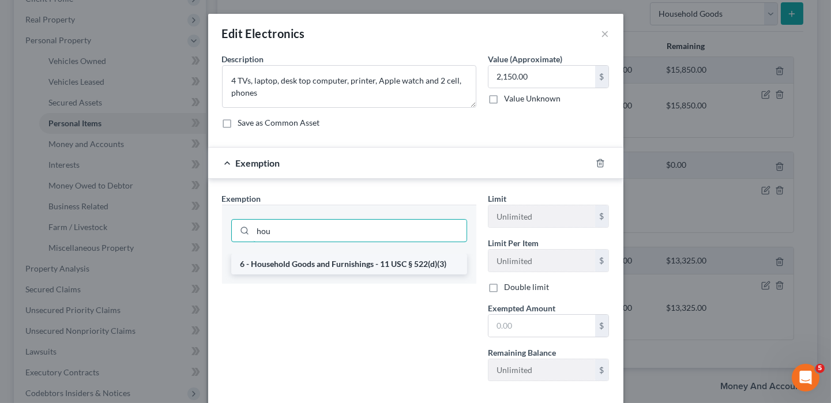
type input "hou"
click at [318, 259] on li "6 - Household Goods and Furnishings - 11 USC § 522(d)(3)" at bounding box center [349, 264] width 236 height 21
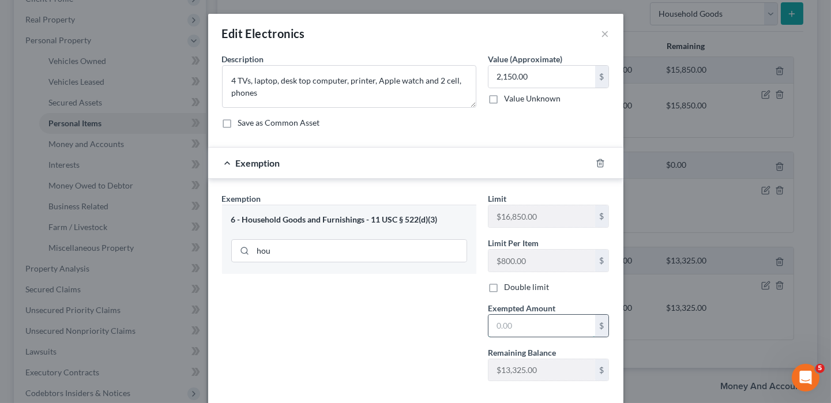
click at [510, 317] on input "text" at bounding box center [541, 326] width 107 height 22
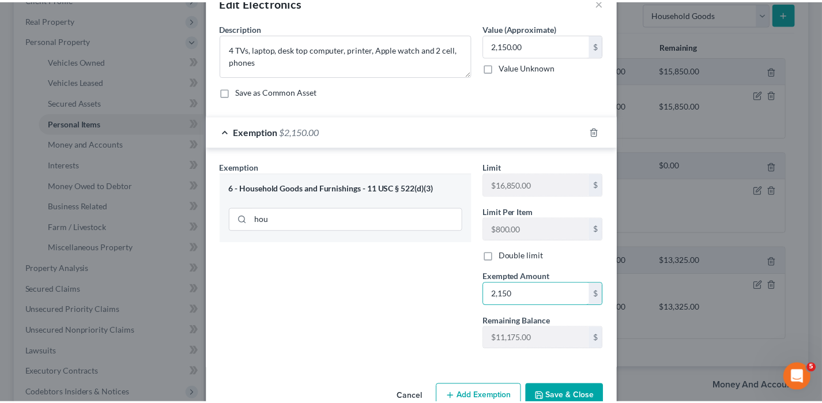
scroll to position [58, 0]
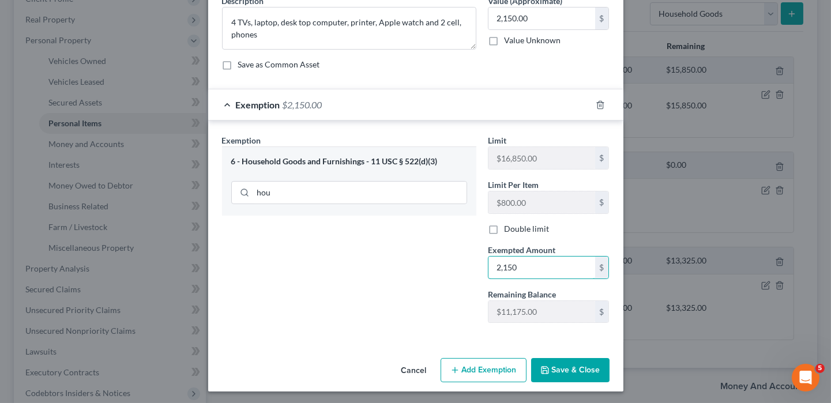
type input "2,150"
click at [556, 371] on button "Save & Close" at bounding box center [570, 370] width 78 height 24
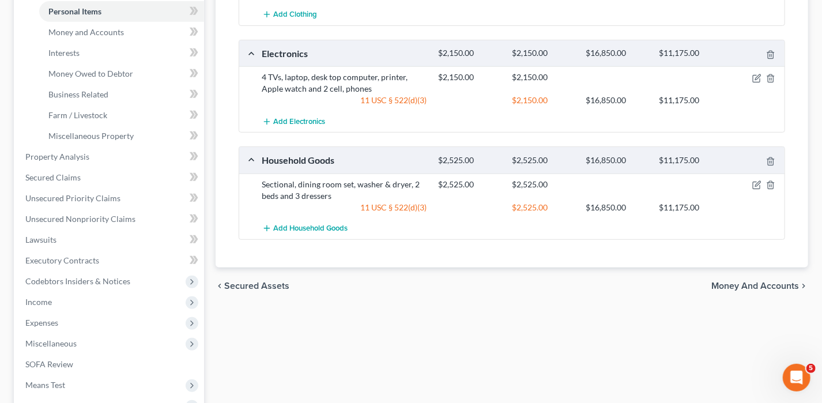
scroll to position [231, 0]
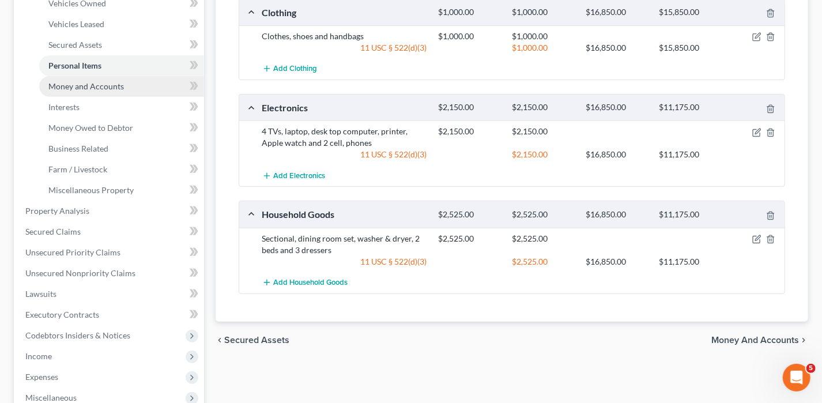
click at [92, 88] on span "Money and Accounts" at bounding box center [86, 86] width 76 height 10
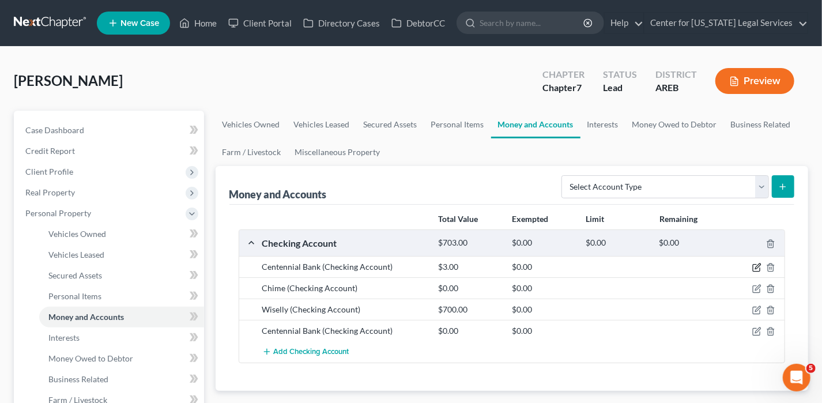
click at [757, 265] on icon "button" at bounding box center [757, 266] width 5 height 5
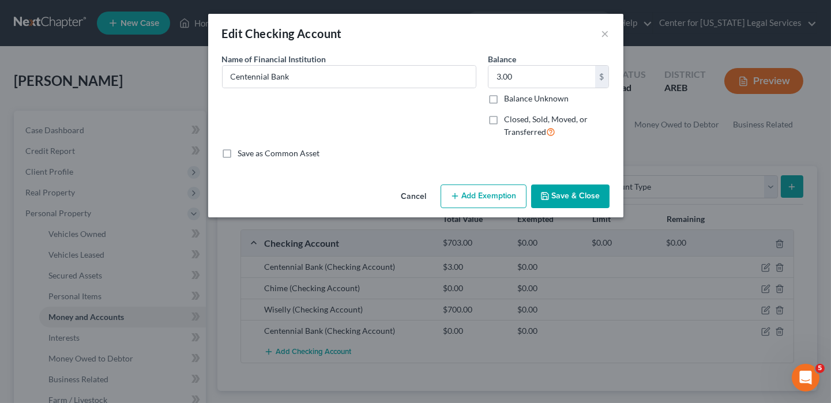
click at [511, 191] on button "Add Exemption" at bounding box center [484, 197] width 86 height 24
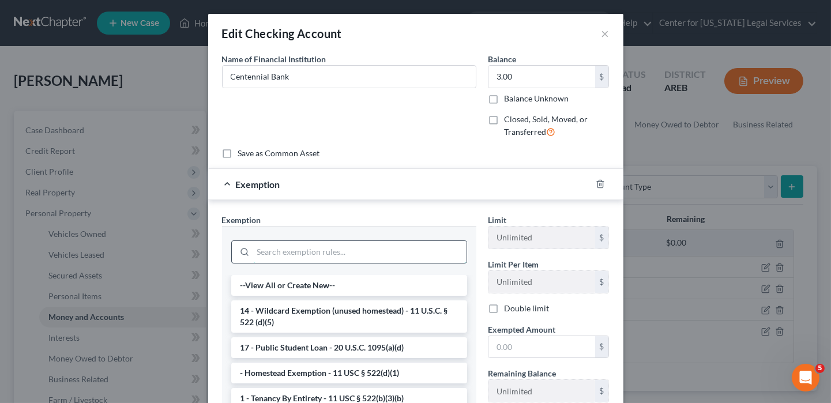
click at [302, 250] on input "search" at bounding box center [359, 252] width 213 height 22
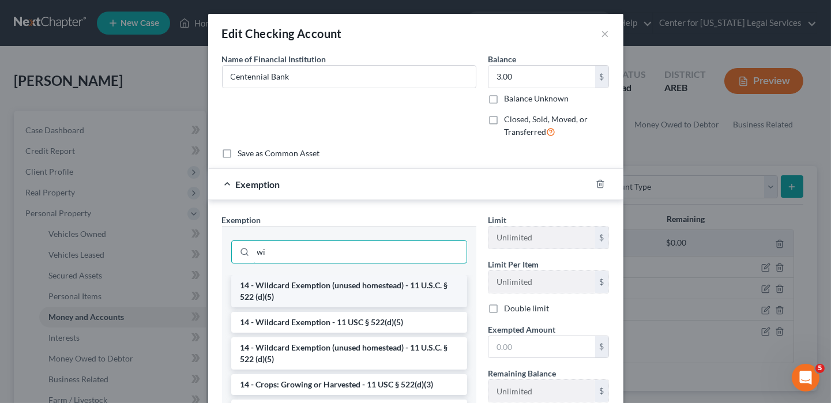
type input "wi"
click at [296, 285] on li "14 - Wildcard Exemption (unused homestead) - 11 U.S.C. § 522 (d)(5)" at bounding box center [349, 291] width 236 height 32
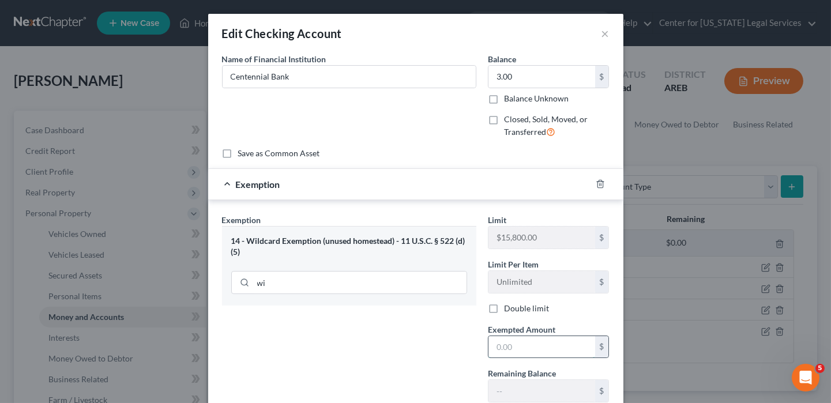
click at [537, 337] on input "text" at bounding box center [541, 347] width 107 height 22
type input "3"
click at [413, 325] on div "Exemption Set must be selected for CA. Exemption * 14 - Wildcard Exemption (unu…" at bounding box center [349, 313] width 266 height 198
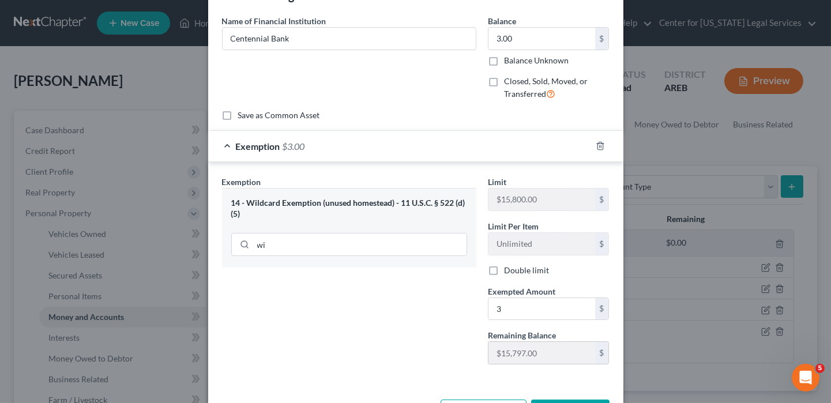
scroll to position [58, 0]
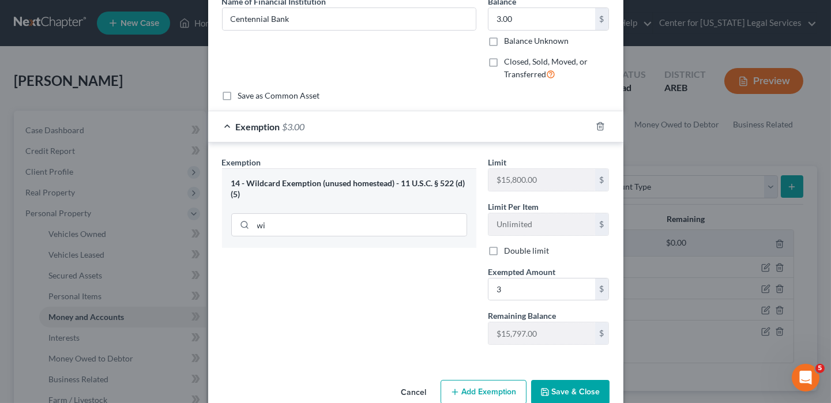
click at [555, 385] on button "Save & Close" at bounding box center [570, 392] width 78 height 24
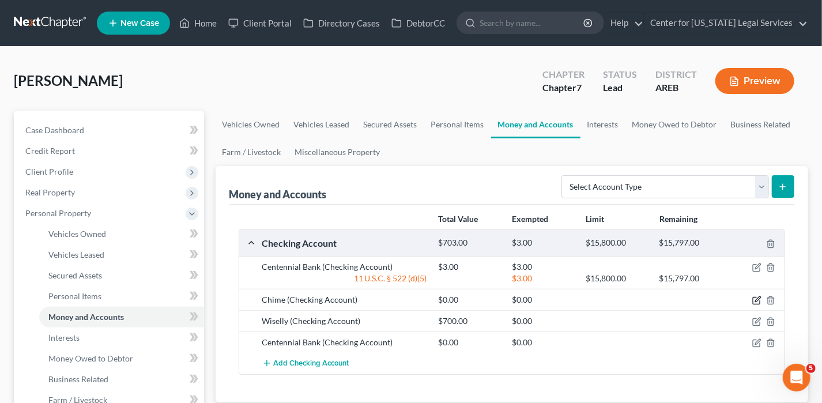
click at [754, 298] on icon "button" at bounding box center [756, 301] width 7 height 7
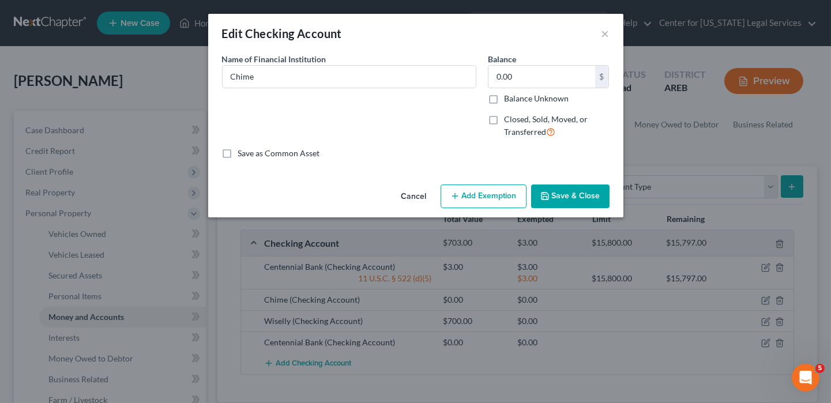
click at [422, 195] on button "Cancel" at bounding box center [414, 197] width 44 height 23
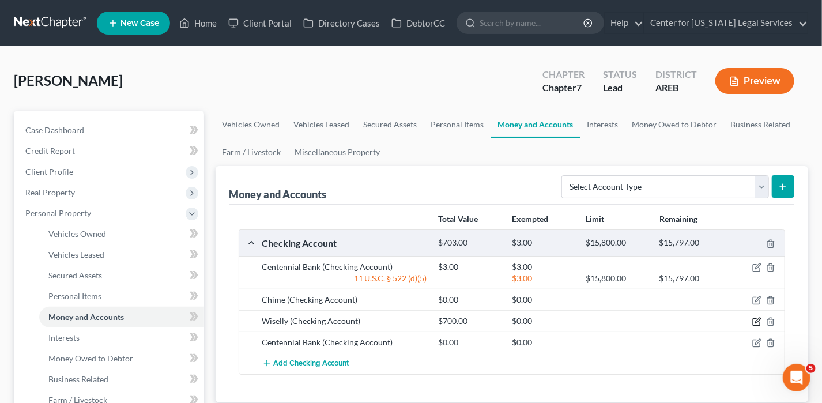
click at [757, 319] on icon "button" at bounding box center [757, 320] width 5 height 5
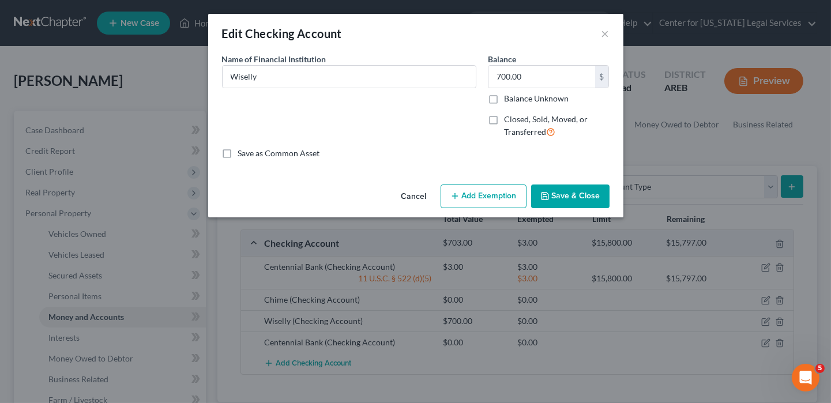
click at [465, 195] on button "Add Exemption" at bounding box center [484, 197] width 86 height 24
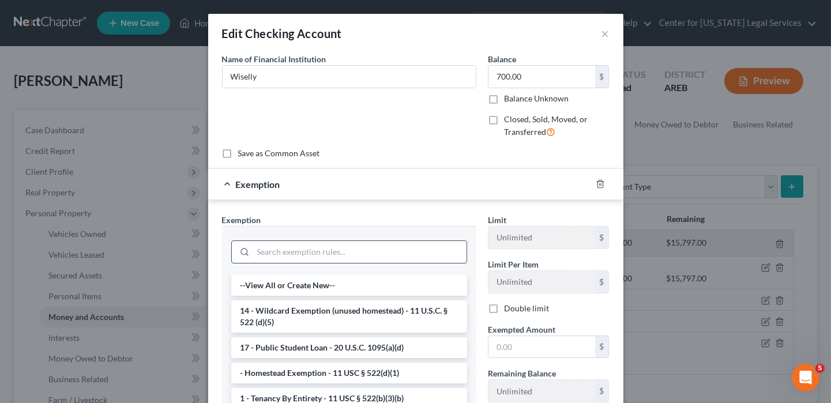
click at [326, 255] on input "search" at bounding box center [359, 252] width 213 height 22
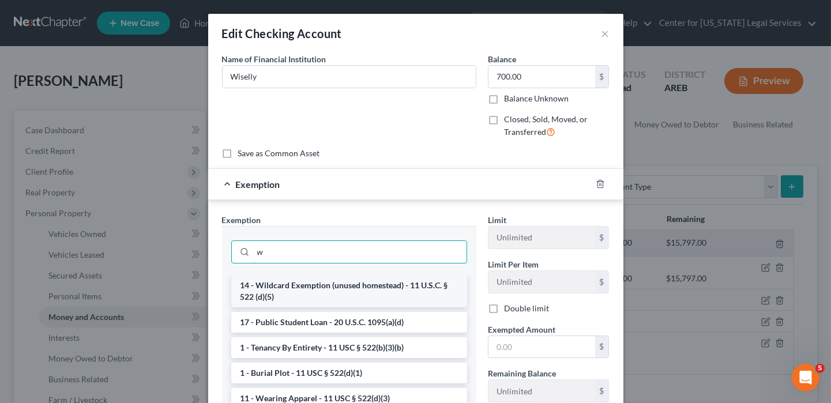
type input "w"
click at [338, 284] on li "14 - Wildcard Exemption (unused homestead) - 11 U.S.C. § 522 (d)(5)" at bounding box center [349, 291] width 236 height 32
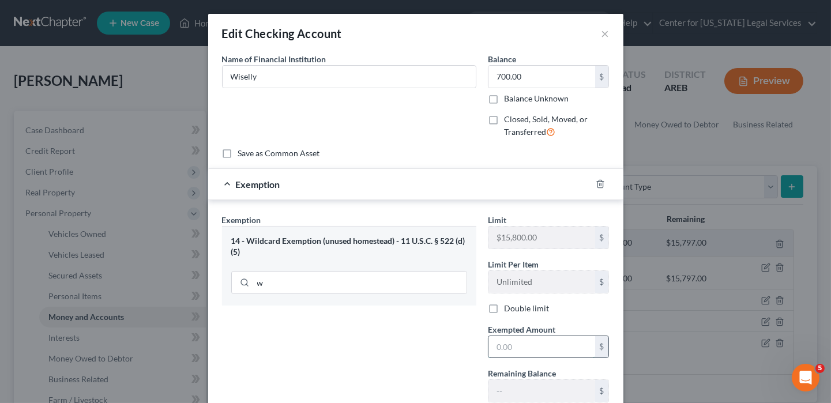
click at [501, 340] on input "text" at bounding box center [541, 347] width 107 height 22
type input "700"
click at [349, 306] on div "Exemption Set must be selected for CA. Exemption * 14 - Wildcard Exemption (unu…" at bounding box center [349, 313] width 266 height 198
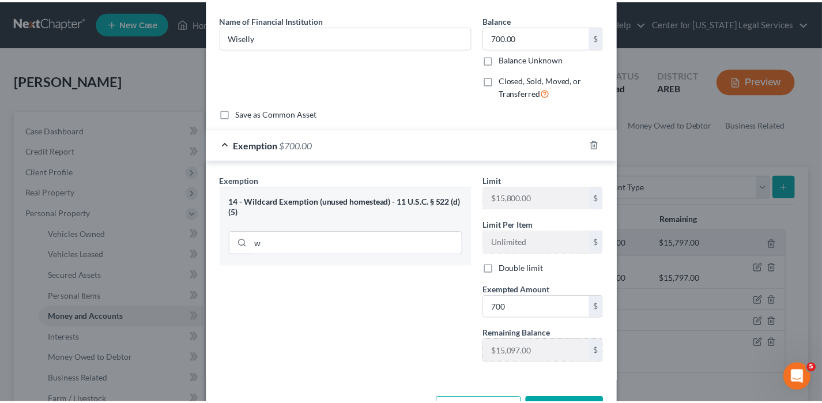
scroll to position [80, 0]
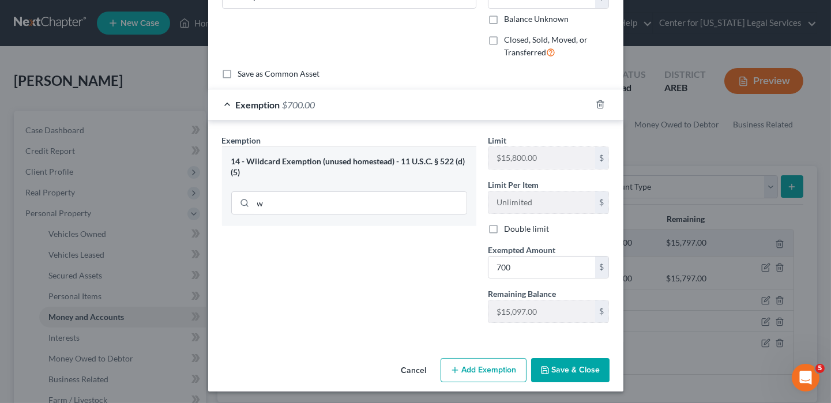
click at [581, 367] on button "Save & Close" at bounding box center [570, 370] width 78 height 24
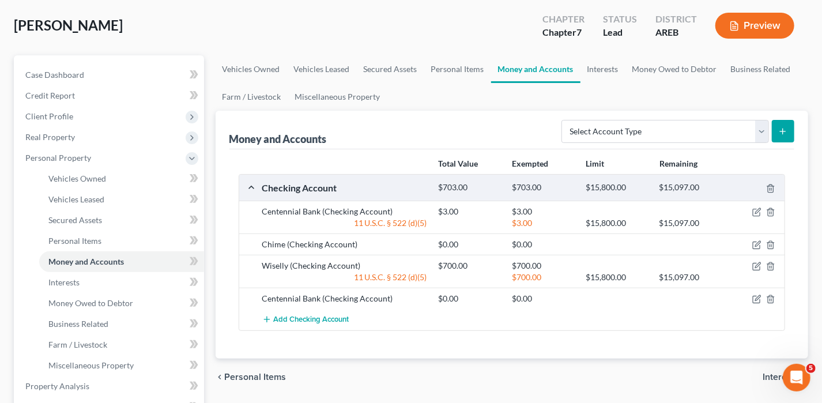
scroll to position [173, 0]
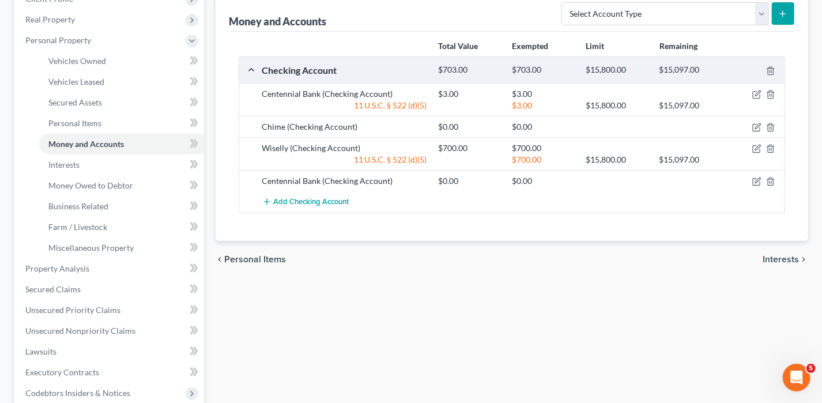
click at [786, 255] on span "Interests" at bounding box center [781, 259] width 36 height 9
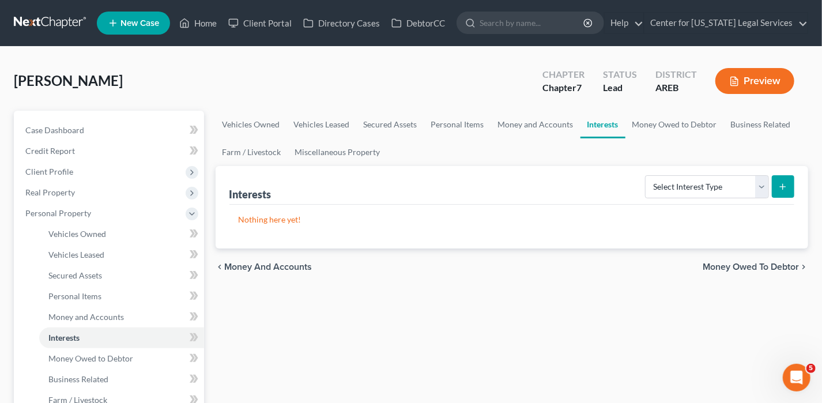
click at [783, 265] on span "Money Owed to Debtor" at bounding box center [751, 266] width 96 height 9
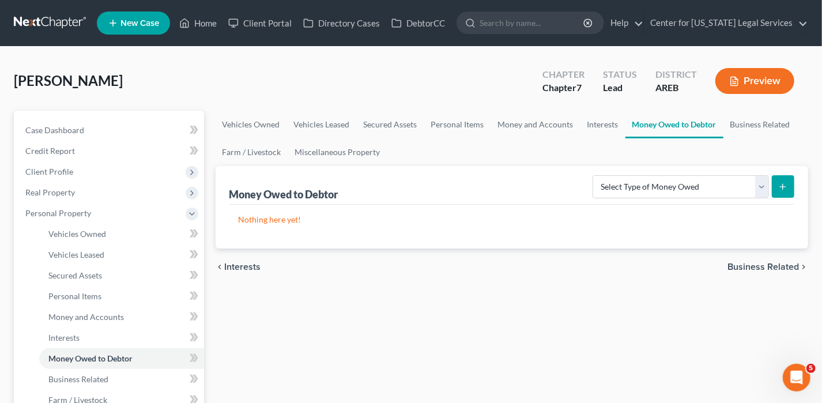
click at [782, 257] on div "chevron_left Interests Business Related chevron_right" at bounding box center [512, 267] width 593 height 37
click at [782, 262] on span "Business Related" at bounding box center [764, 266] width 72 height 9
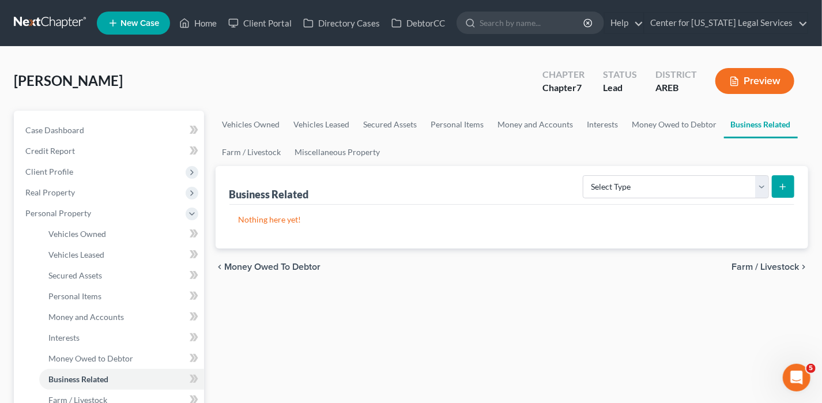
click at [783, 266] on span "Farm / Livestock" at bounding box center [765, 266] width 67 height 9
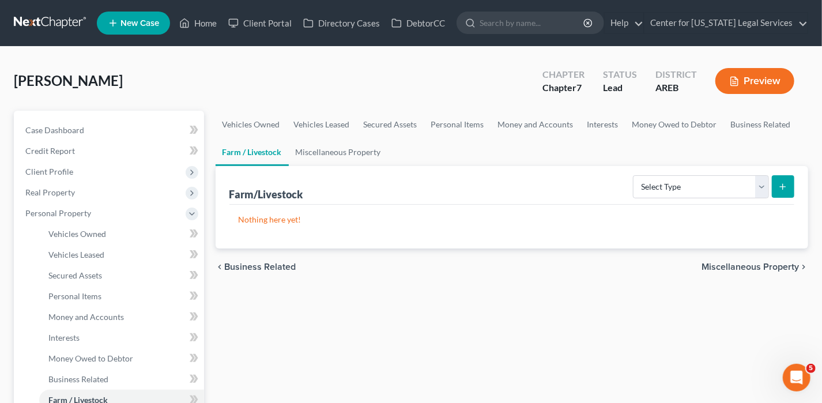
click at [783, 266] on span "Miscellaneous Property" at bounding box center [750, 266] width 97 height 9
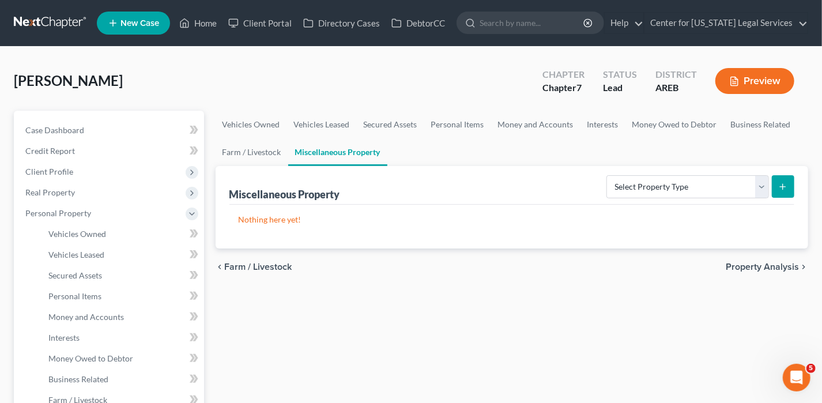
click at [783, 266] on span "Property Analysis" at bounding box center [762, 266] width 73 height 9
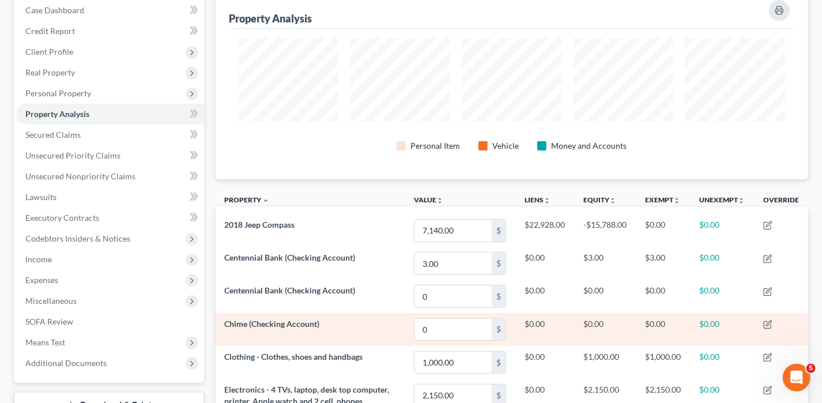
scroll to position [58, 0]
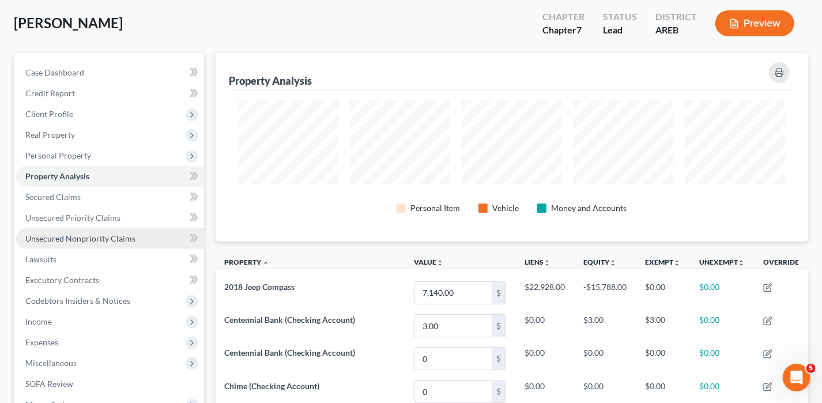
click at [84, 242] on span "Unsecured Nonpriority Claims" at bounding box center [80, 239] width 110 height 10
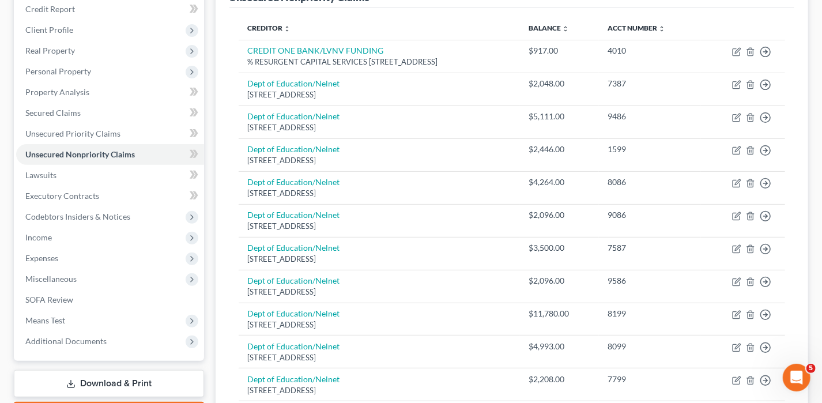
scroll to position [115, 0]
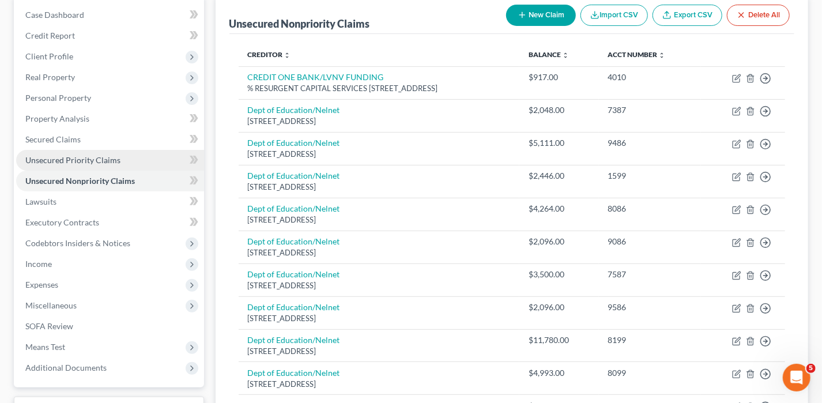
click at [87, 161] on span "Unsecured Priority Claims" at bounding box center [72, 160] width 95 height 10
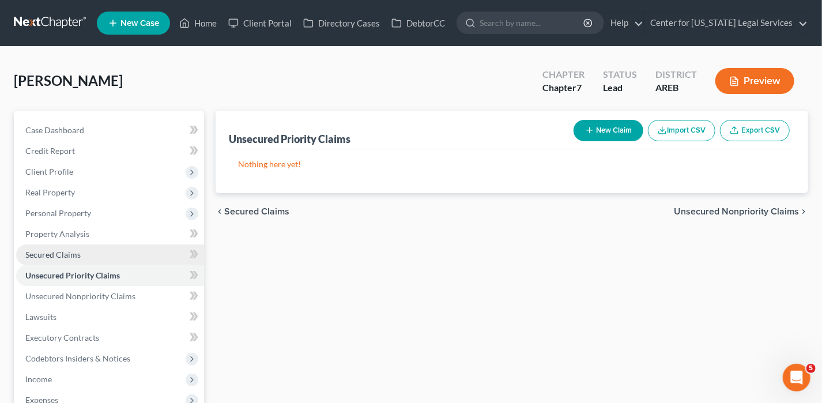
click at [67, 257] on span "Secured Claims" at bounding box center [52, 255] width 55 height 10
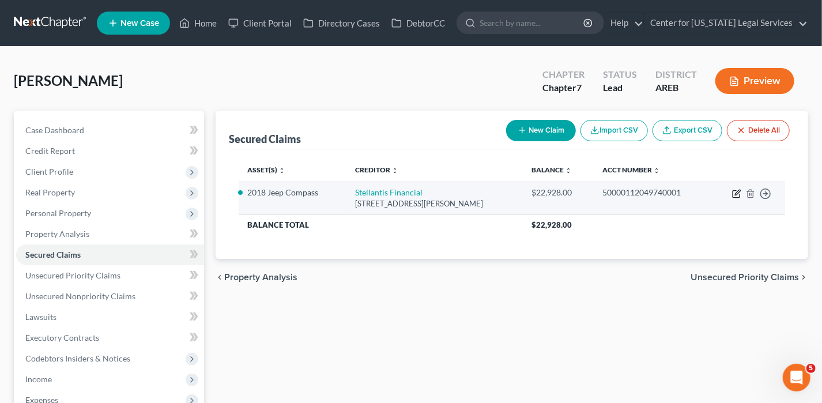
click at [732, 191] on icon "button" at bounding box center [736, 193] width 9 height 9
select select "10"
select select "0"
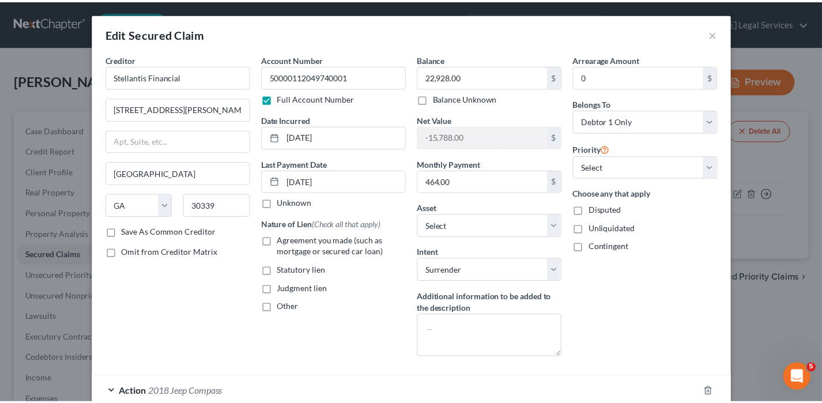
scroll to position [75, 0]
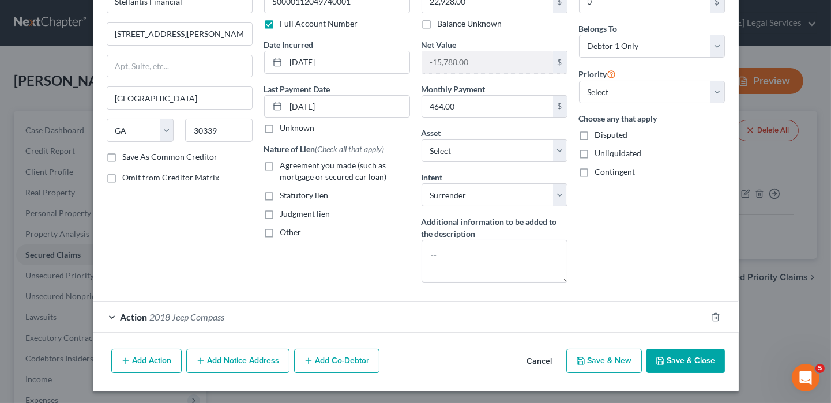
click at [687, 370] on button "Save & Close" at bounding box center [685, 361] width 78 height 24
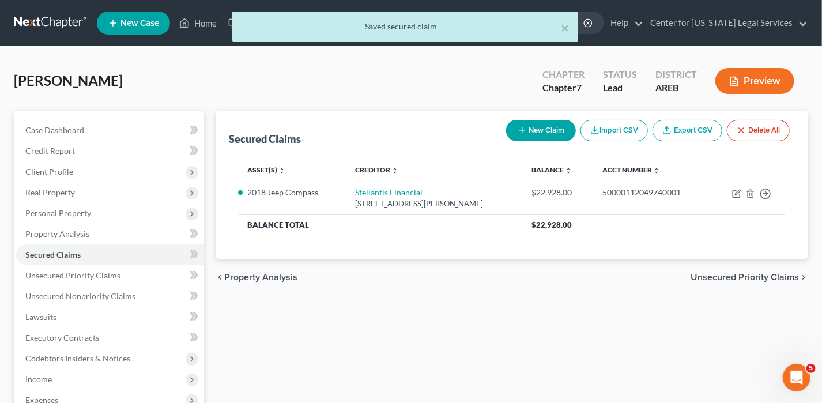
scroll to position [173, 0]
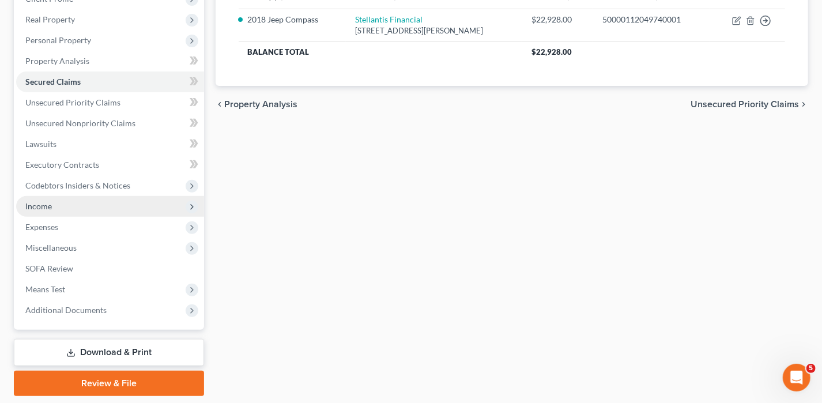
click at [46, 202] on span "Income" at bounding box center [38, 206] width 27 height 10
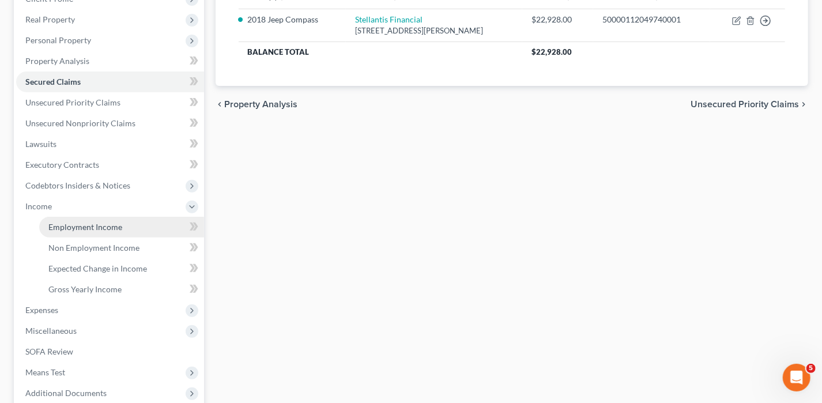
click at [69, 228] on span "Employment Income" at bounding box center [85, 227] width 74 height 10
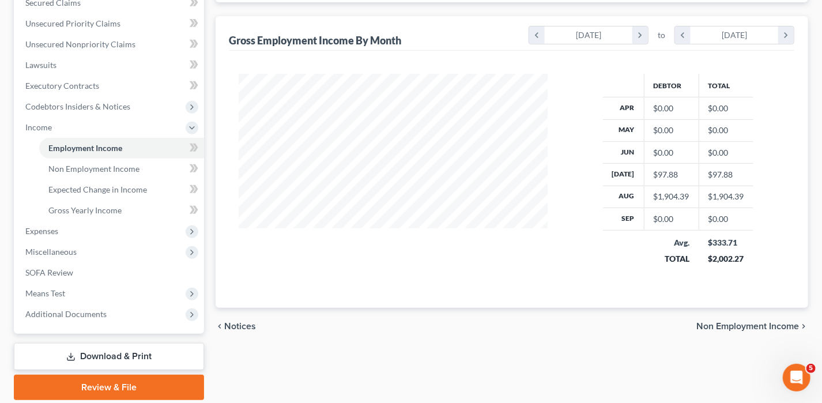
scroll to position [233, 0]
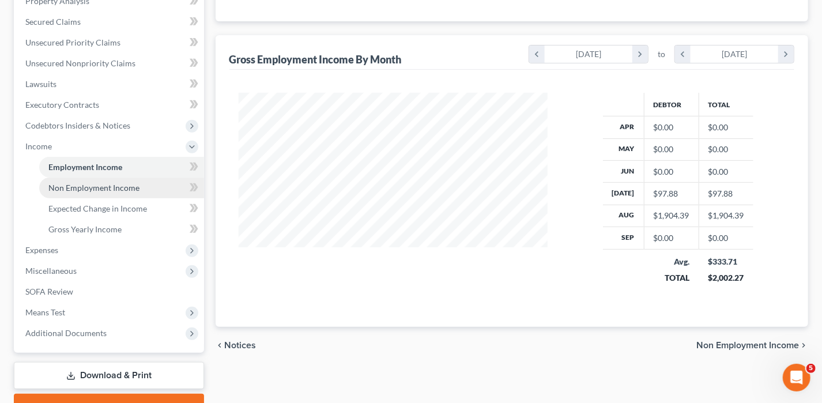
click at [113, 193] on link "Non Employment Income" at bounding box center [121, 188] width 165 height 21
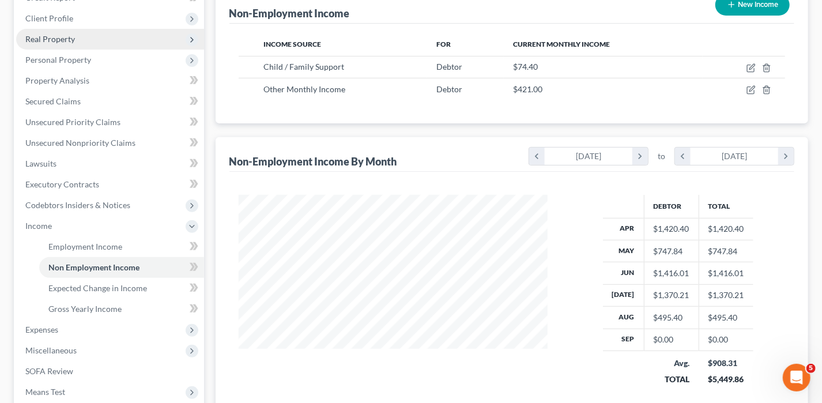
scroll to position [173, 0]
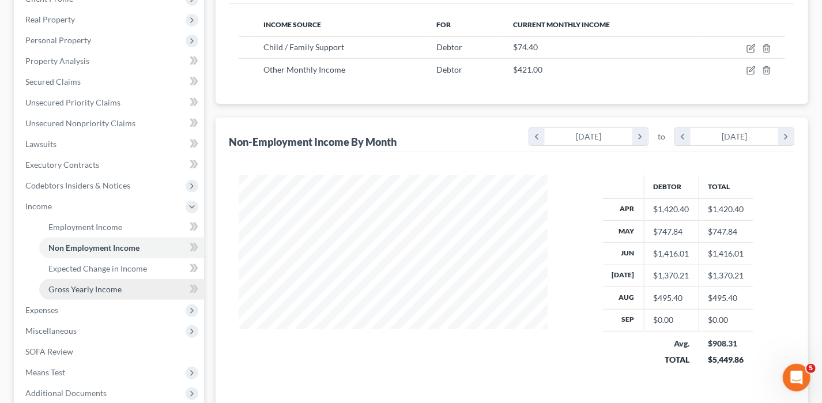
click at [125, 280] on link "Gross Yearly Income" at bounding box center [121, 289] width 165 height 21
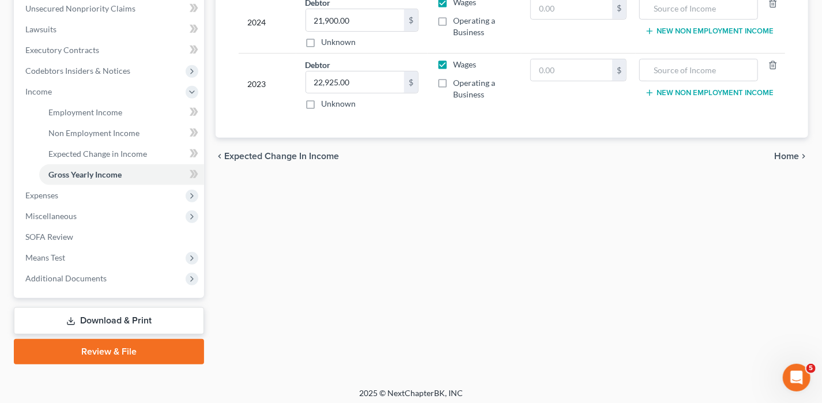
scroll to position [288, 0]
click at [804, 152] on icon "chevron_right" at bounding box center [803, 155] width 9 height 9
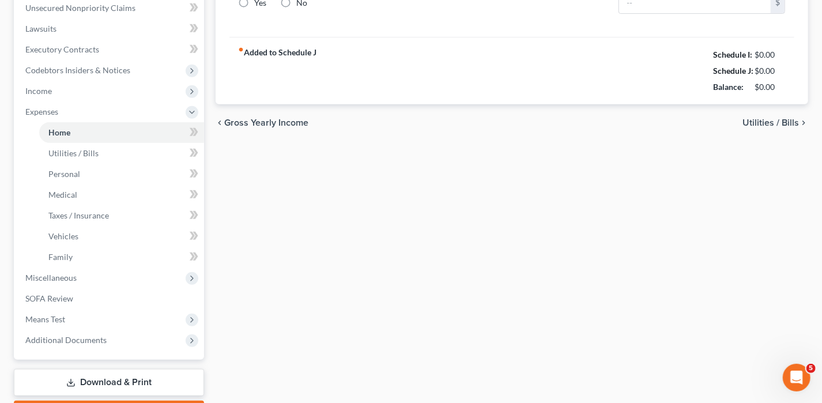
type input "0.00"
radio input "true"
type input "53.00"
type input "0.00"
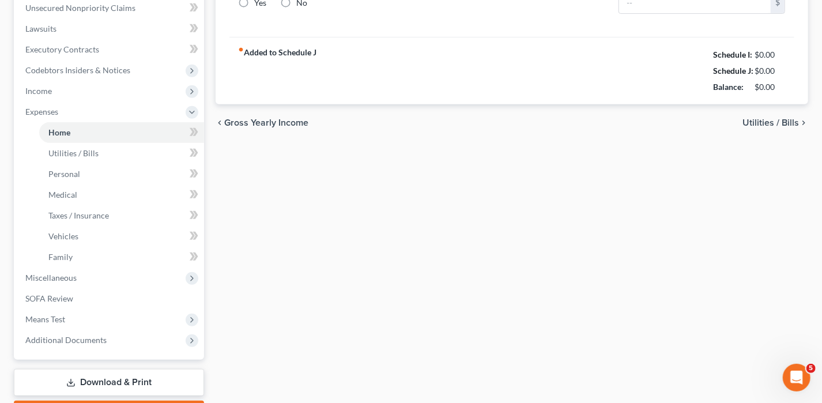
type input "0.00"
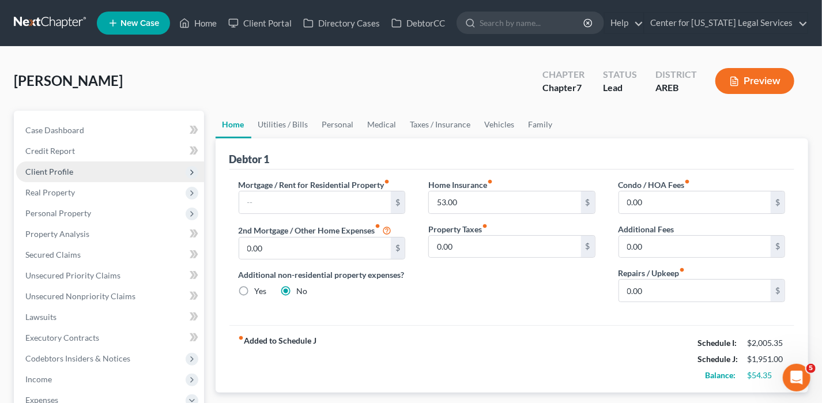
click at [68, 167] on span "Client Profile" at bounding box center [49, 172] width 48 height 10
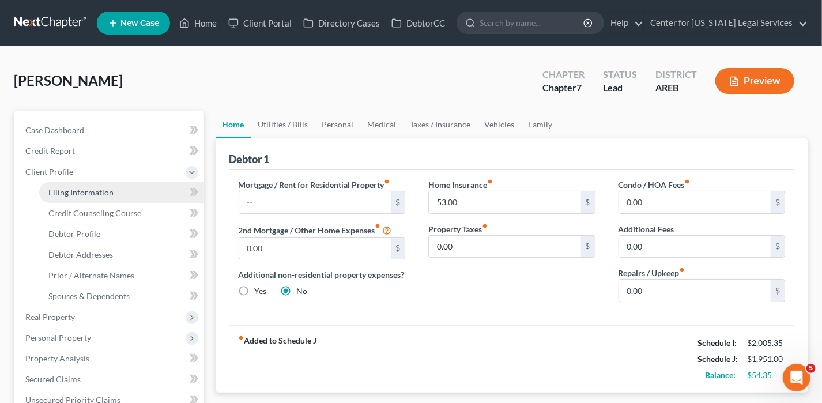
click at [99, 191] on span "Filing Information" at bounding box center [80, 192] width 65 height 10
select select "1"
select select "0"
select select "5"
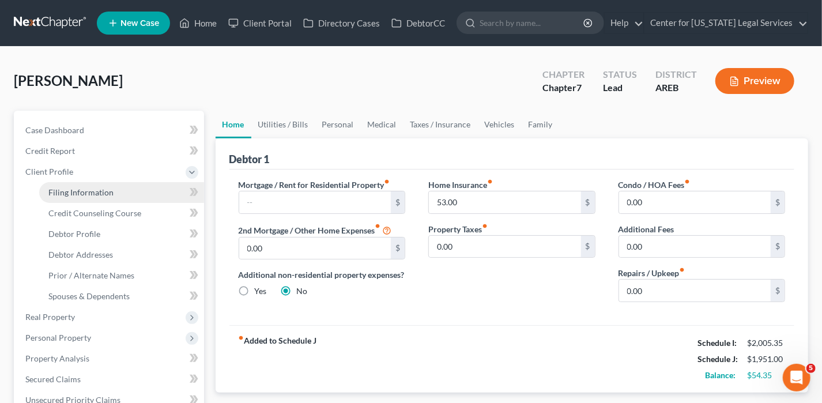
select select "5"
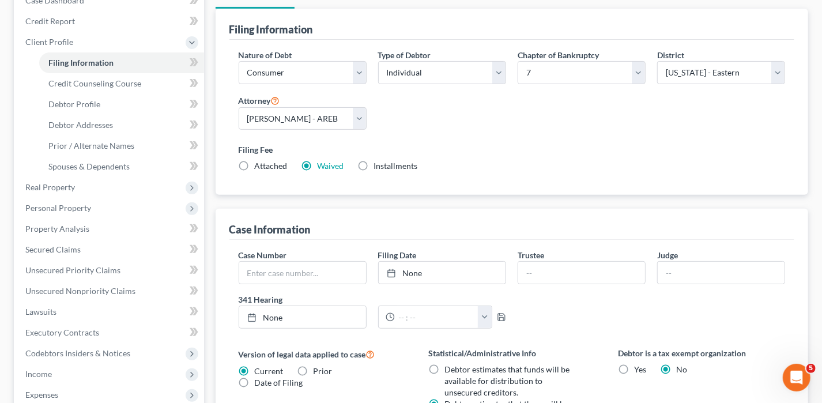
scroll to position [288, 0]
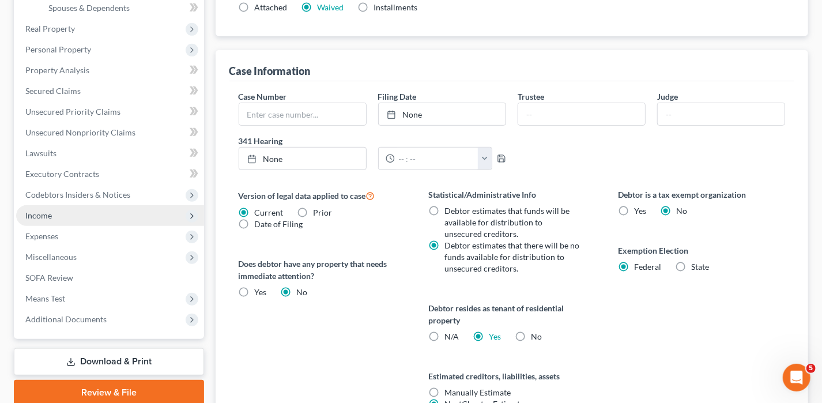
click at [43, 216] on span "Income" at bounding box center [38, 215] width 27 height 10
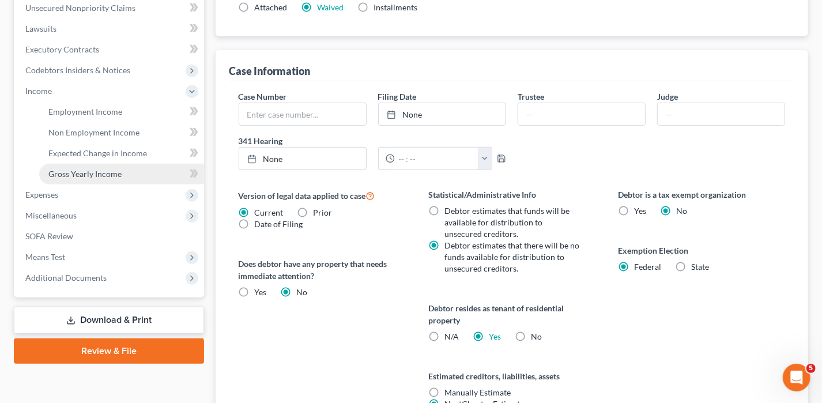
click at [95, 172] on span "Gross Yearly Income" at bounding box center [84, 174] width 73 height 10
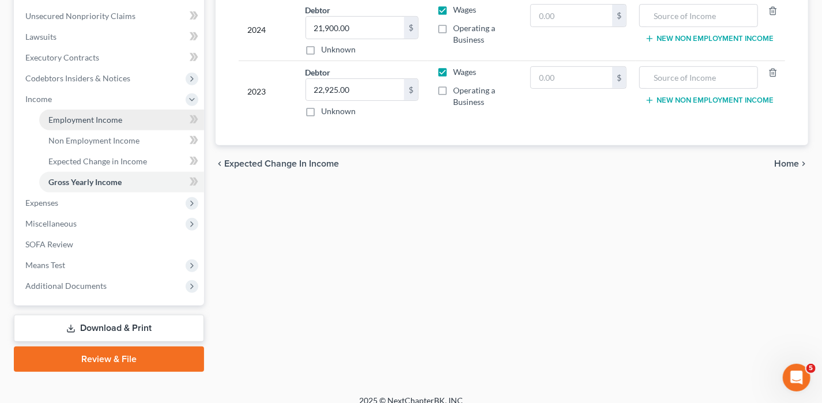
scroll to position [291, 0]
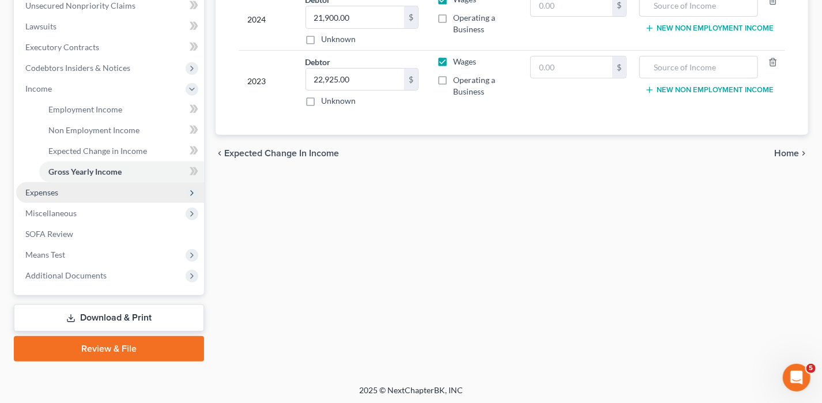
click at [37, 188] on span "Expenses" at bounding box center [41, 192] width 33 height 10
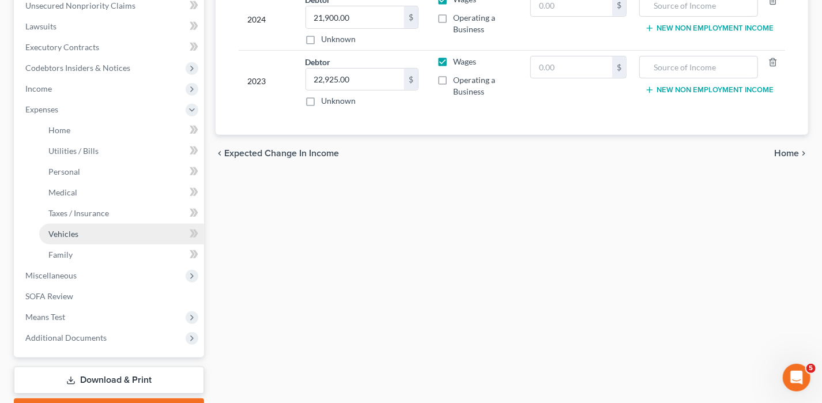
click at [65, 232] on span "Vehicles" at bounding box center [63, 234] width 30 height 10
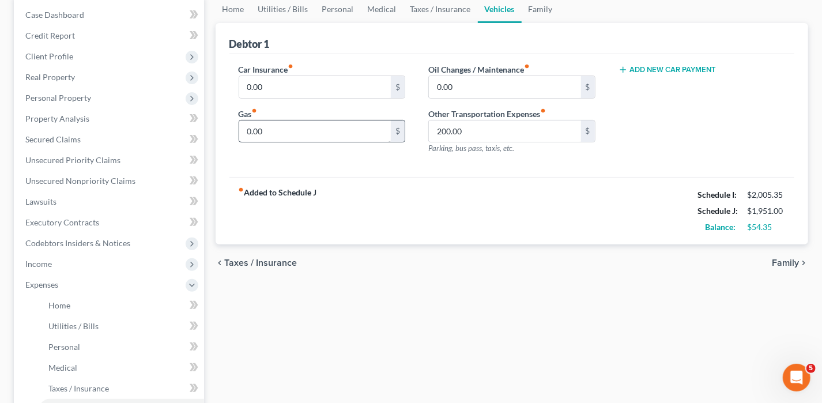
scroll to position [231, 0]
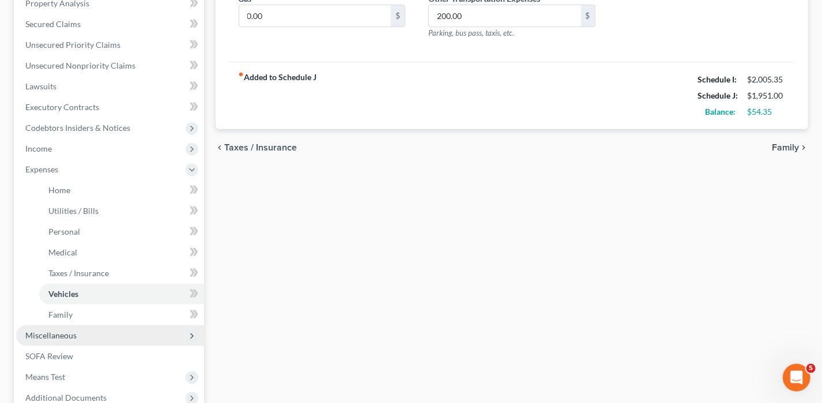
click at [70, 335] on span "Miscellaneous" at bounding box center [50, 335] width 51 height 10
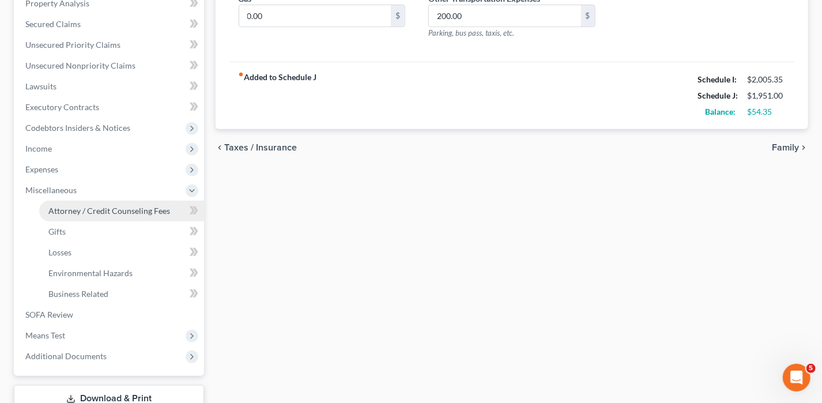
click at [97, 206] on span "Attorney / Credit Counseling Fees" at bounding box center [109, 211] width 122 height 10
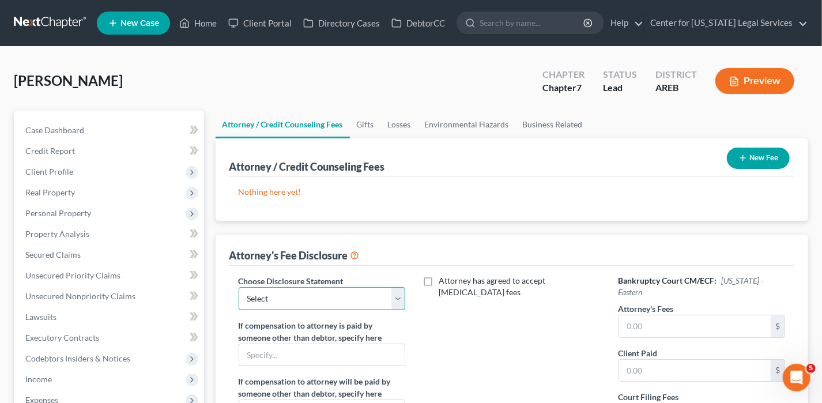
click at [275, 299] on select "Select Disclosure Disclosure" at bounding box center [322, 298] width 167 height 23
select select "0"
click at [239, 287] on select "Select Disclosure Disclosure" at bounding box center [322, 298] width 167 height 23
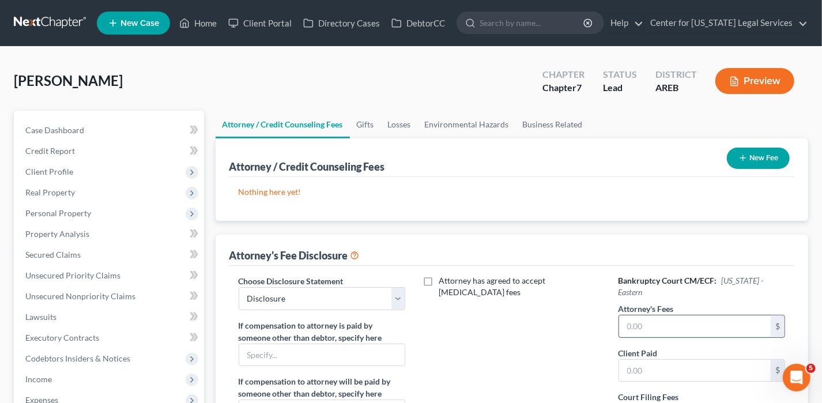
click at [695, 315] on input "text" at bounding box center [695, 326] width 152 height 22
type input "0"
click at [672, 360] on input "text" at bounding box center [695, 371] width 152 height 22
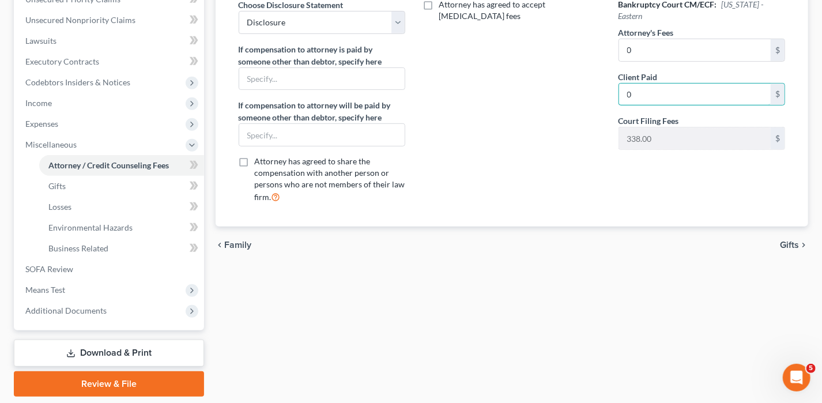
scroll to position [288, 0]
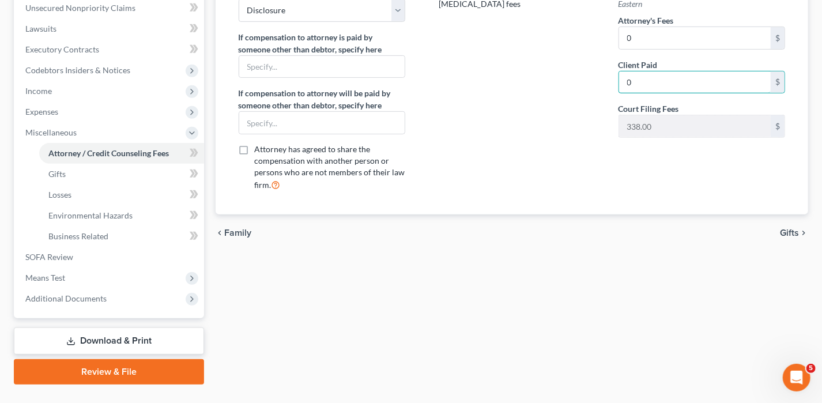
type input "0"
click at [784, 228] on span "Gifts" at bounding box center [789, 232] width 19 height 9
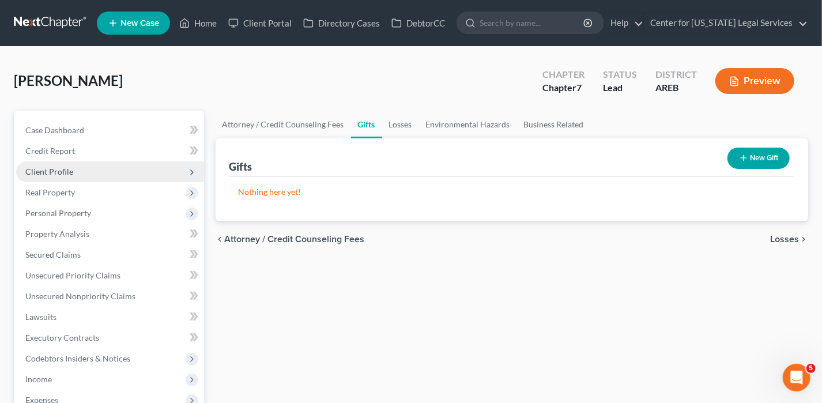
click at [42, 176] on span "Client Profile" at bounding box center [110, 171] width 188 height 21
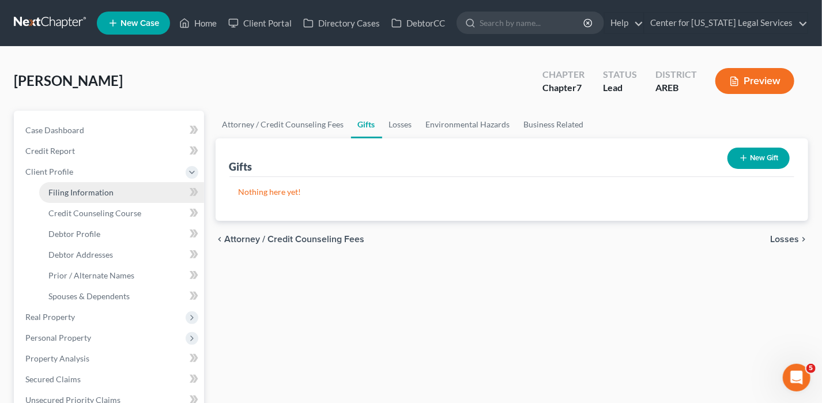
click at [85, 194] on span "Filing Information" at bounding box center [80, 192] width 65 height 10
select select "1"
select select "0"
select select "5"
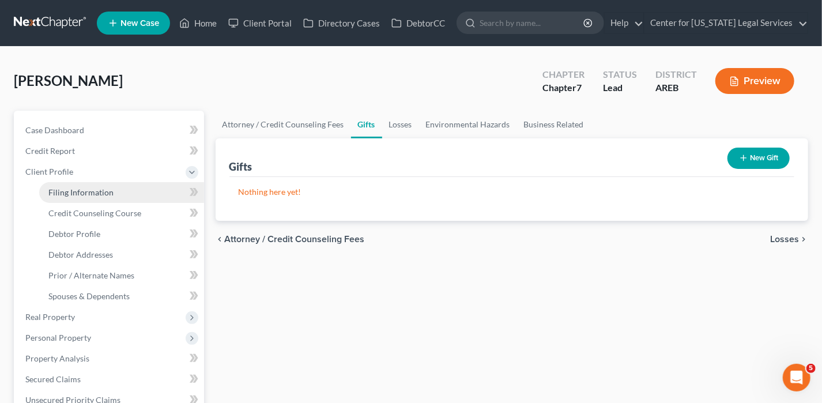
select select "5"
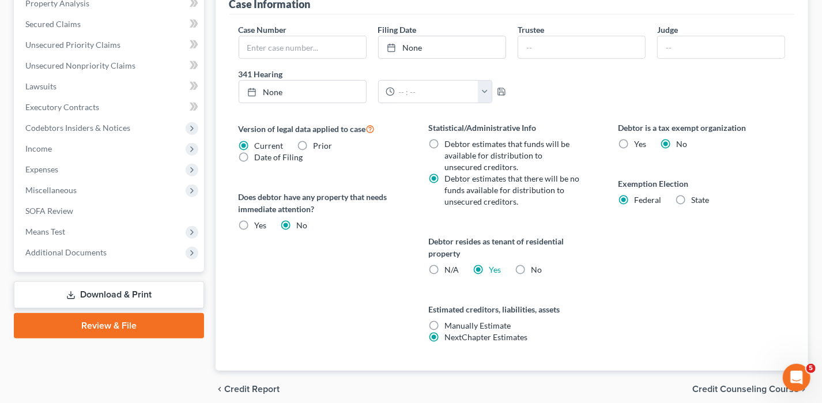
scroll to position [401, 0]
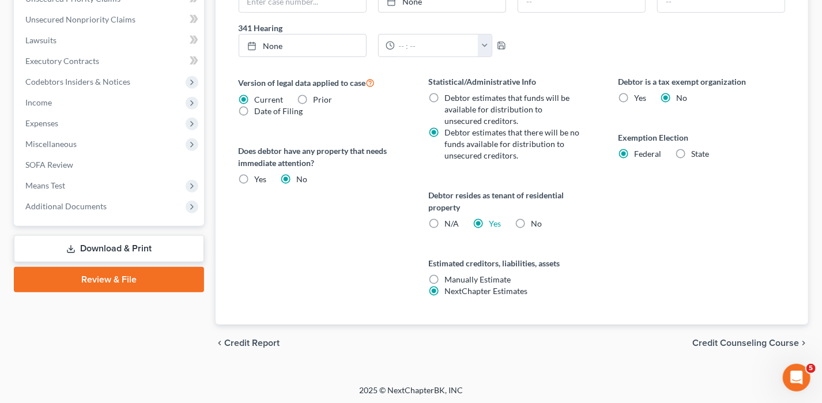
click at [139, 250] on link "Download & Print" at bounding box center [109, 248] width 190 height 27
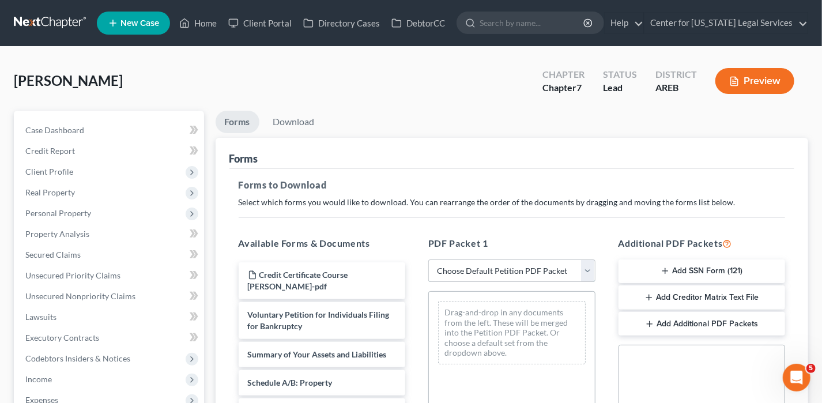
click at [457, 272] on select "Choose Default Petition PDF Packet Complete Bankruptcy Petition (all forms and …" at bounding box center [511, 271] width 167 height 23
select select "0"
click at [428, 260] on select "Choose Default Petition PDF Packet Complete Bankruptcy Petition (all forms and …" at bounding box center [511, 271] width 167 height 23
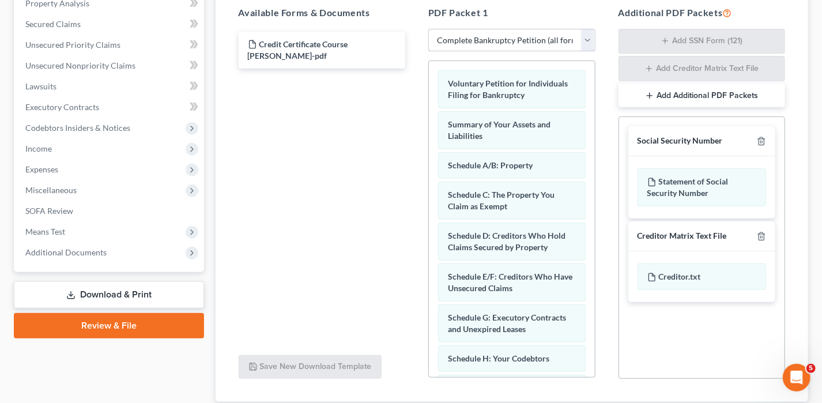
scroll to position [308, 0]
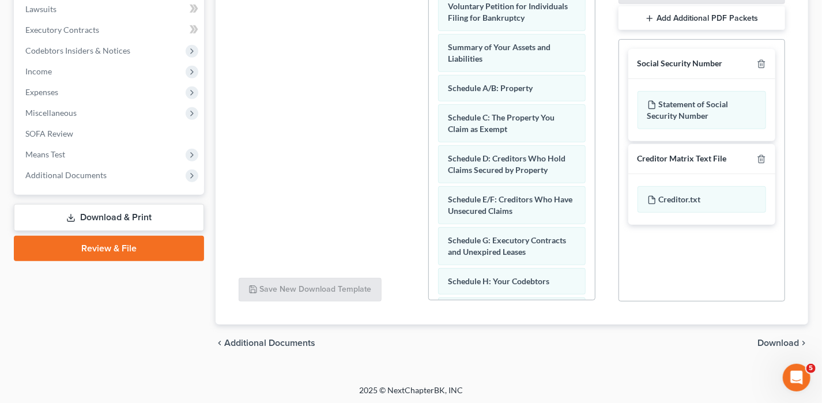
click at [779, 340] on span "Download" at bounding box center [779, 343] width 42 height 9
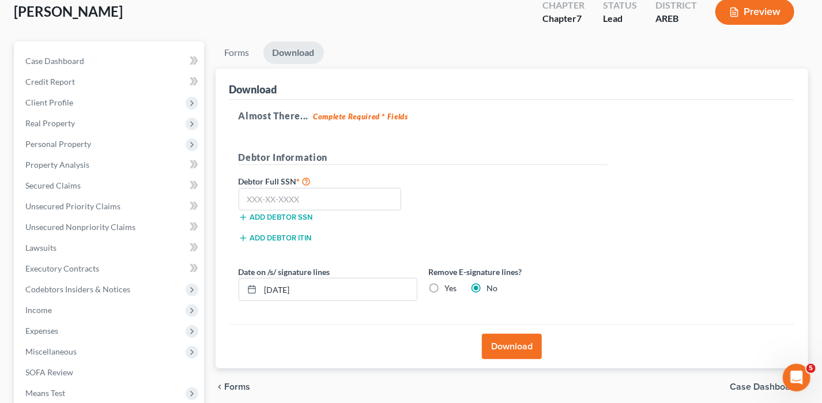
scroll to position [0, 0]
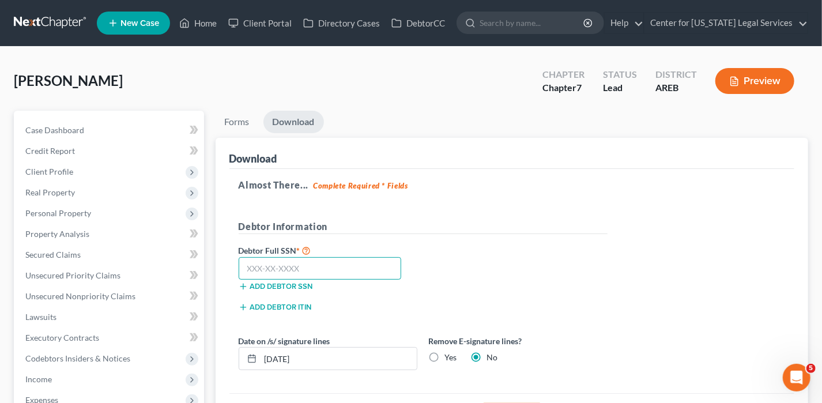
click at [306, 268] on input "text" at bounding box center [320, 268] width 163 height 23
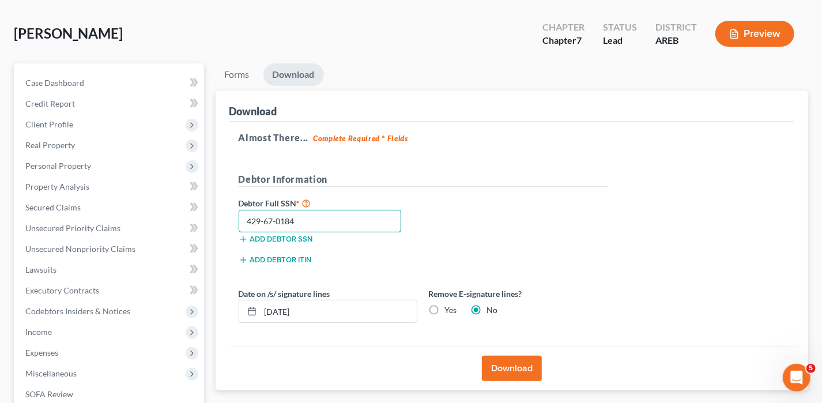
scroll to position [173, 0]
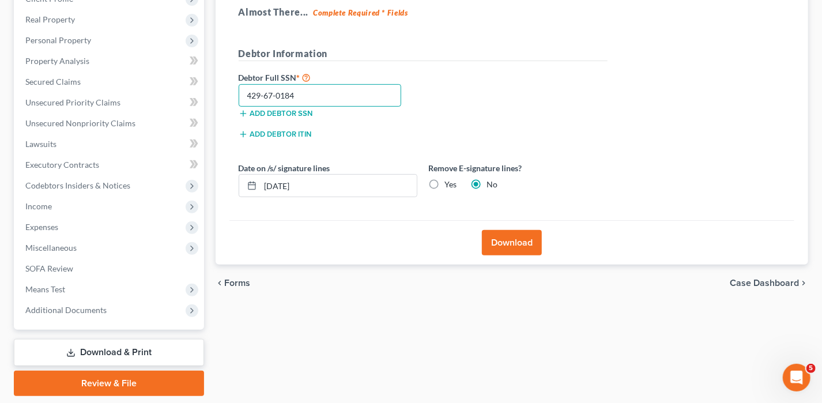
type input "429-67-0184"
click at [505, 252] on button "Download" at bounding box center [512, 242] width 60 height 25
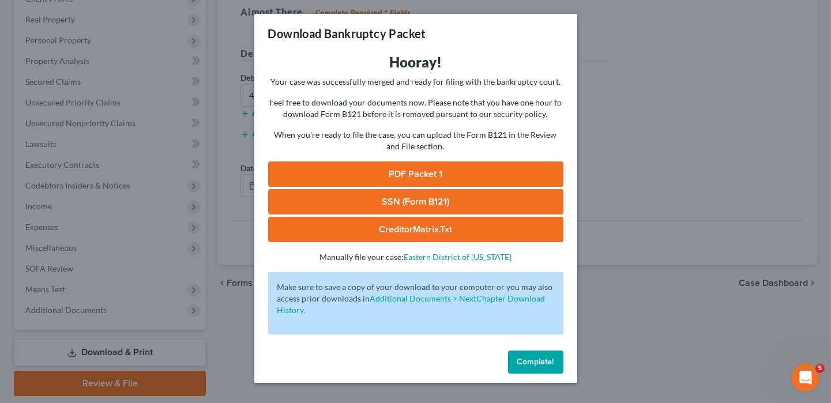
click at [484, 175] on link "PDF Packet 1" at bounding box center [415, 173] width 295 height 25
click at [527, 359] on span "Complete!" at bounding box center [535, 362] width 37 height 10
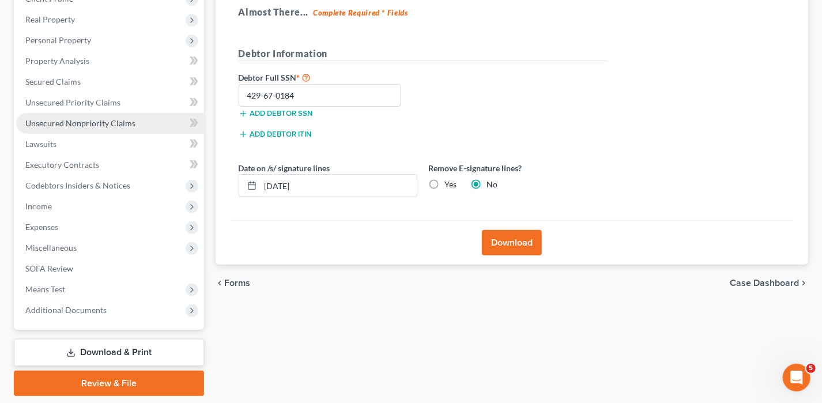
click at [113, 126] on span "Unsecured Nonpriority Claims" at bounding box center [80, 123] width 110 height 10
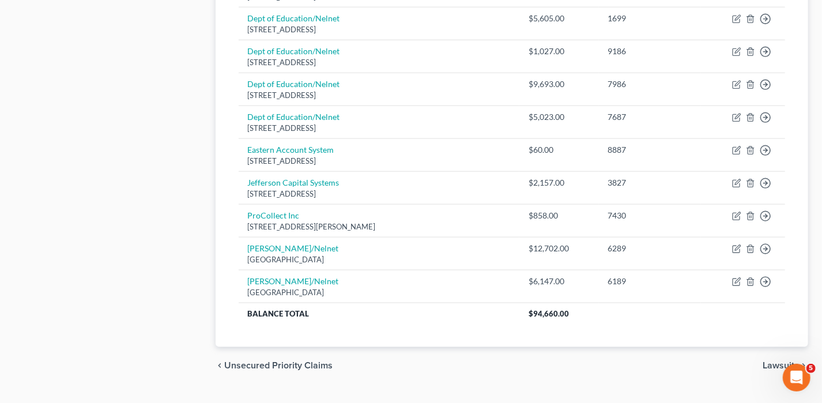
scroll to position [519, 0]
